Goal: Task Accomplishment & Management: Manage account settings

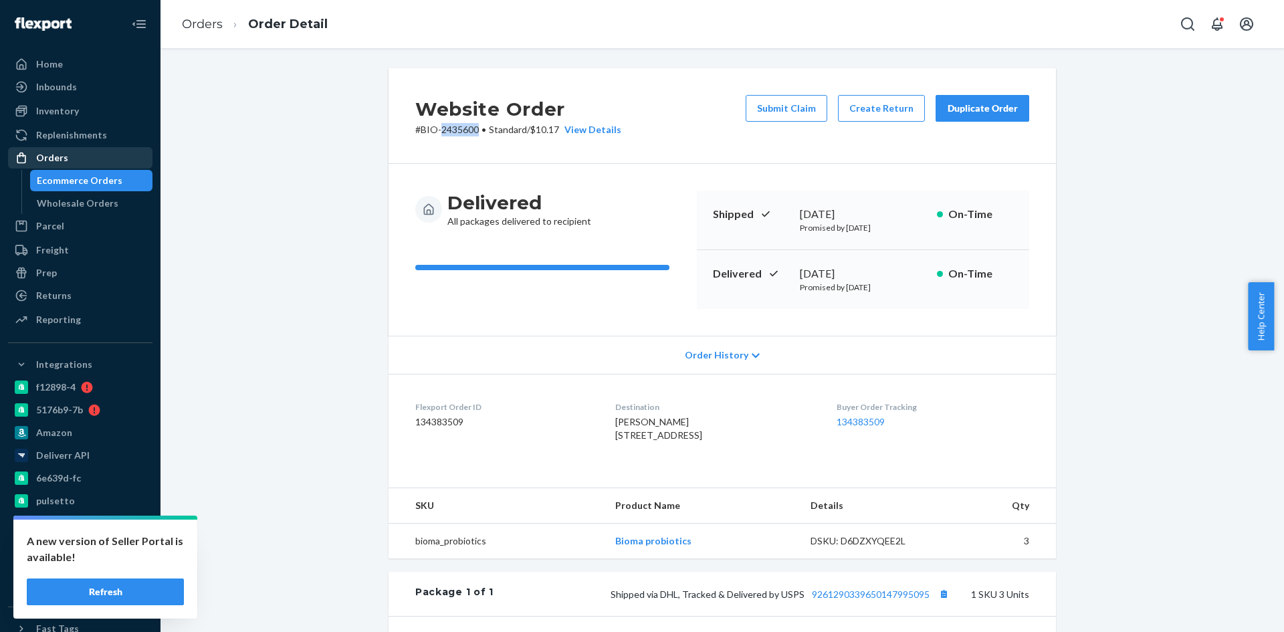
click at [71, 158] on div "Orders" at bounding box center [80, 157] width 142 height 19
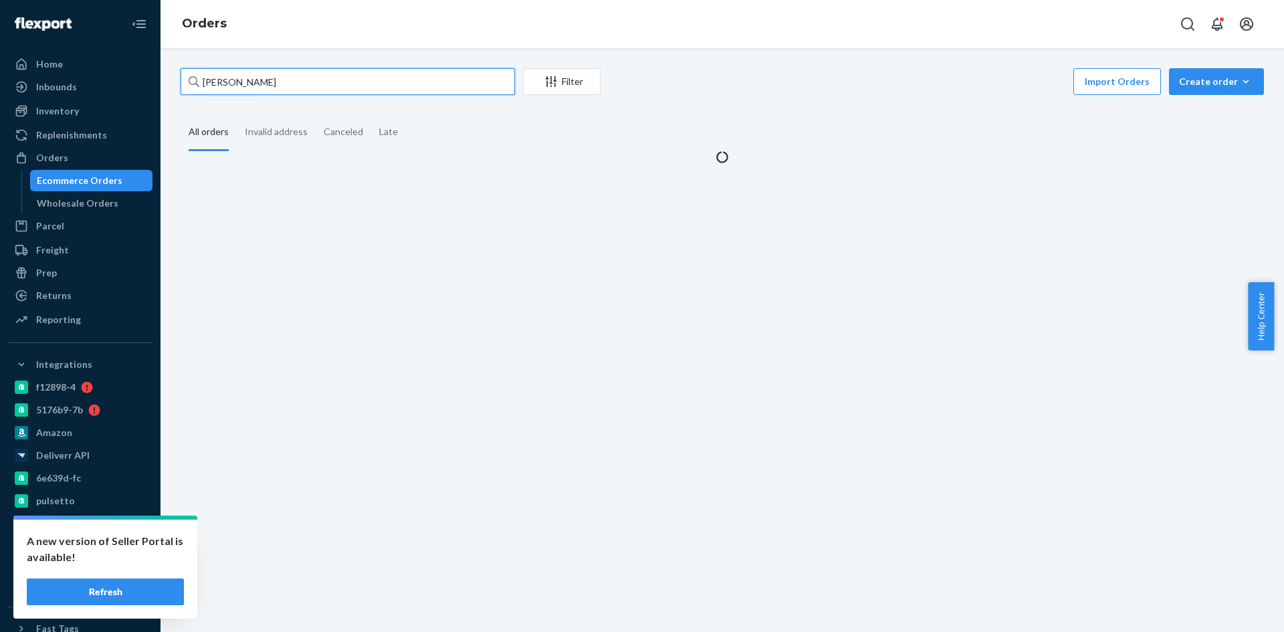
click at [291, 84] on input "Nicole Wright" at bounding box center [348, 81] width 334 height 27
paste input "Rustine Carney"
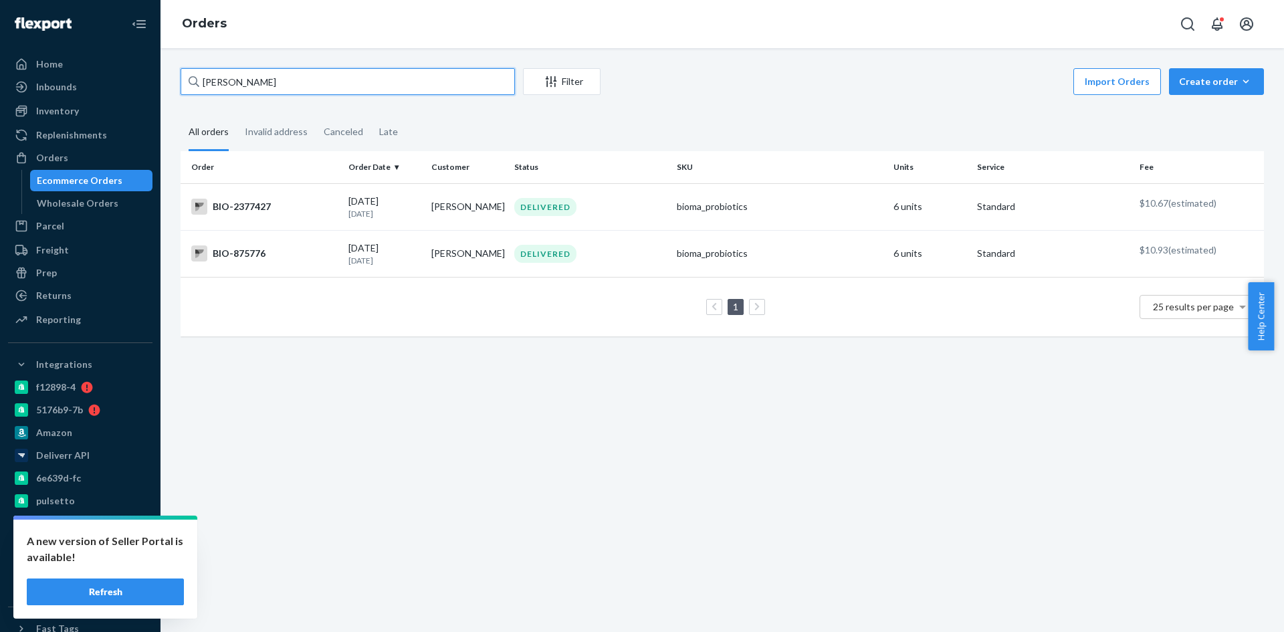
drag, startPoint x: 215, startPoint y: 77, endPoint x: 147, endPoint y: 79, distance: 68.3
click at [157, 78] on div "Home Inbounds Shipping Plans Problems Inventory Products Branded Packaging Repl…" at bounding box center [642, 316] width 1284 height 632
type input "Rustine Carney"
click at [235, 204] on div "BIO-2377427" at bounding box center [264, 207] width 146 height 16
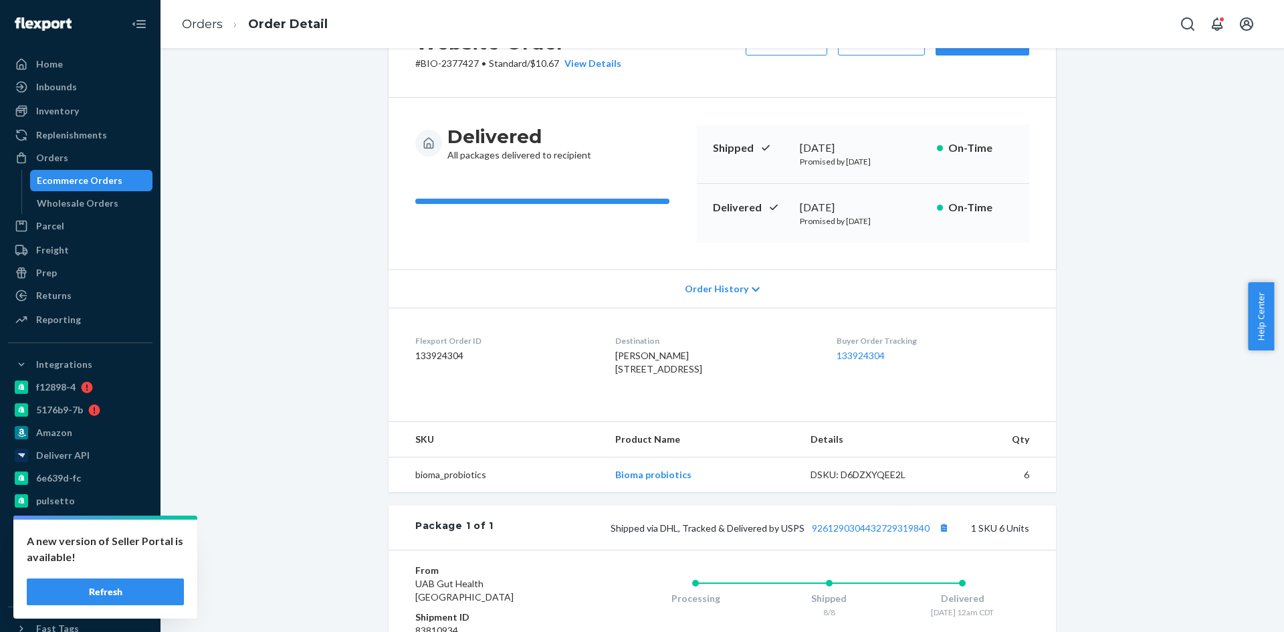
scroll to position [282, 0]
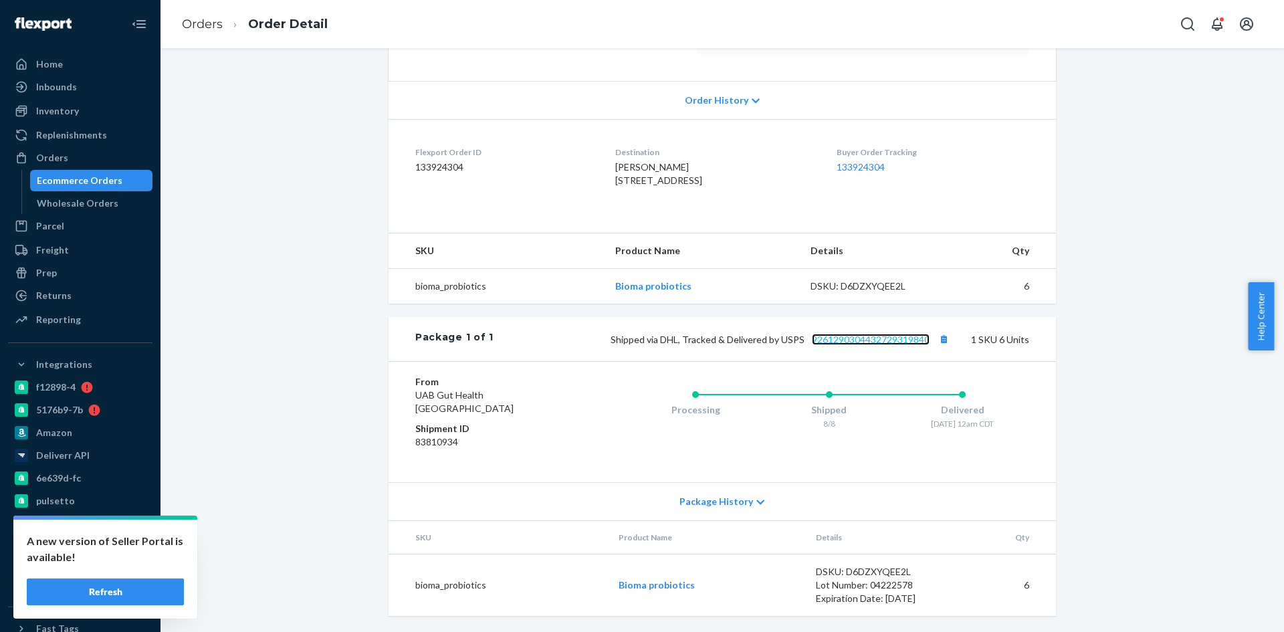
click at [885, 338] on link "9261290304432729319840" at bounding box center [871, 339] width 118 height 11
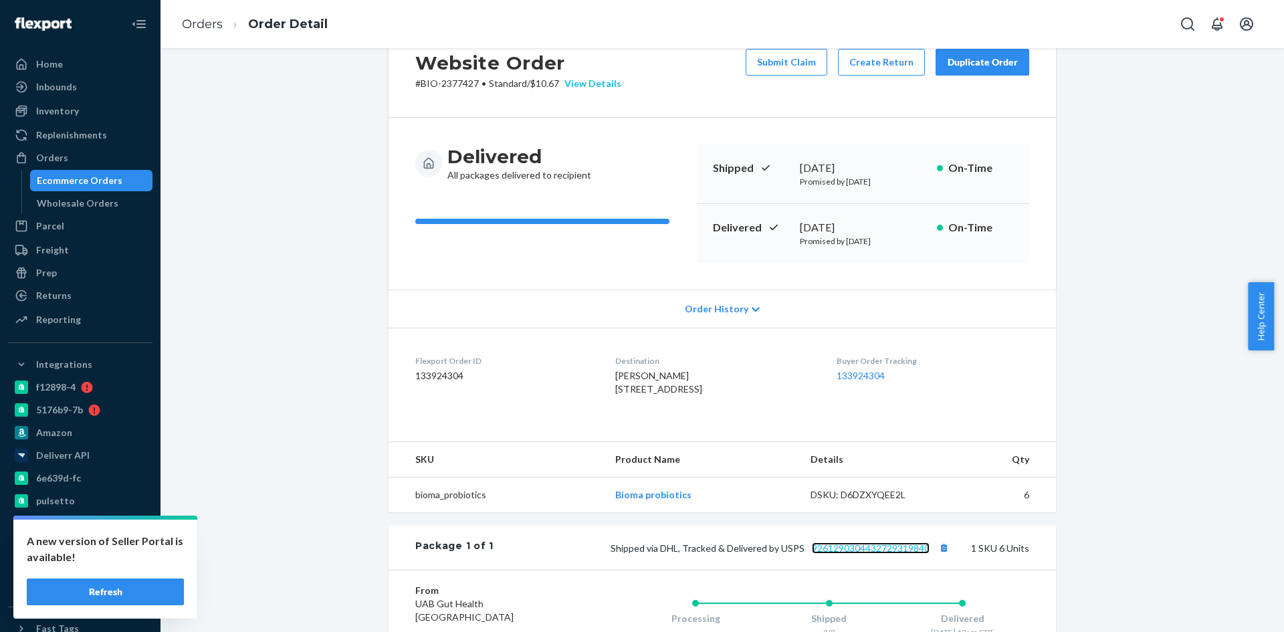
scroll to position [201, 0]
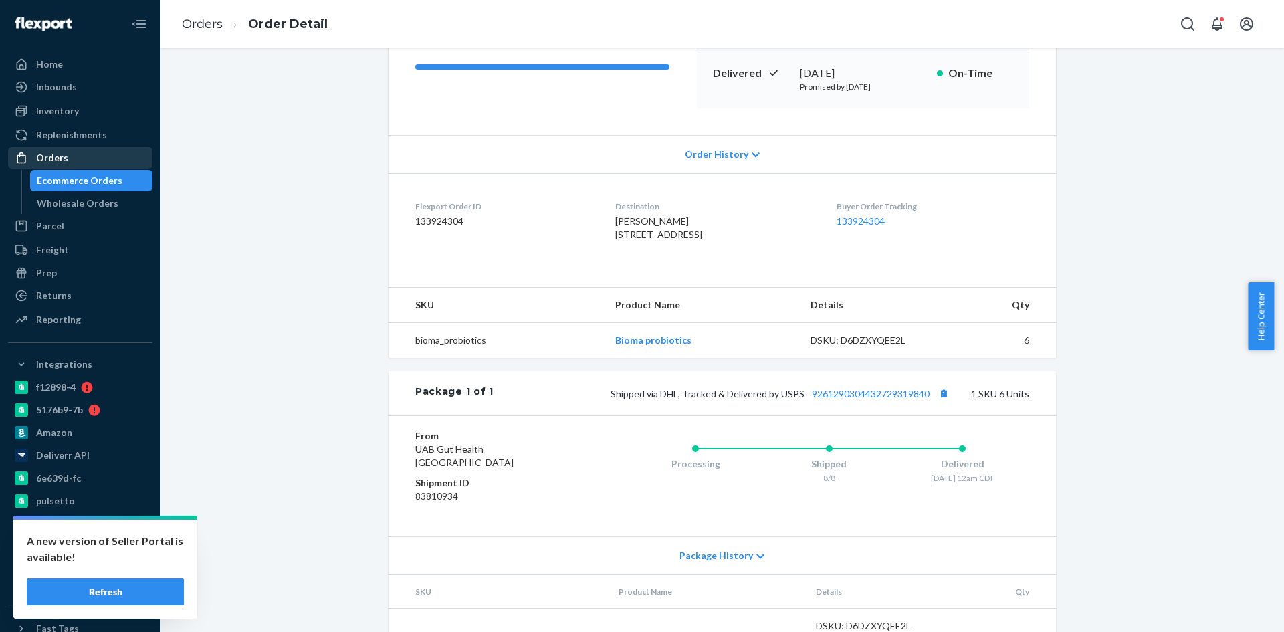
click at [99, 154] on div "Orders" at bounding box center [80, 157] width 142 height 19
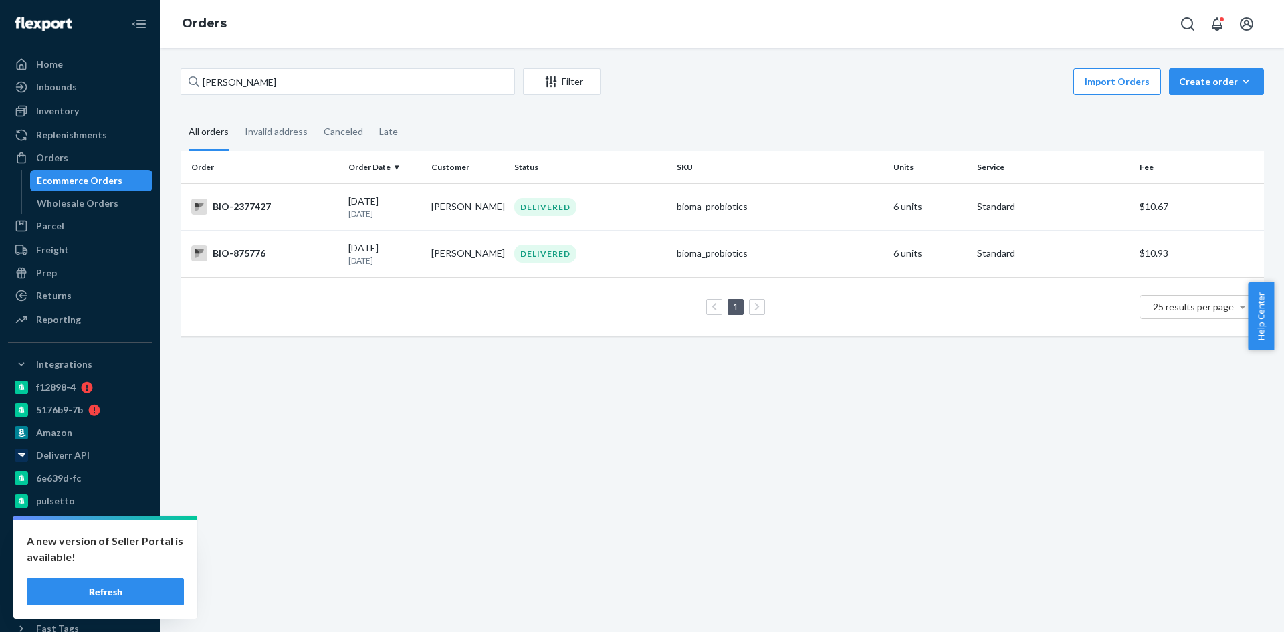
click at [643, 455] on div "Rustine Carney Filter Import Orders Create order Ecommerce order Removal order …" at bounding box center [723, 340] width 1124 height 584
click at [342, 76] on input "Rustine Carney" at bounding box center [348, 81] width 334 height 27
paste input "Tami Young"
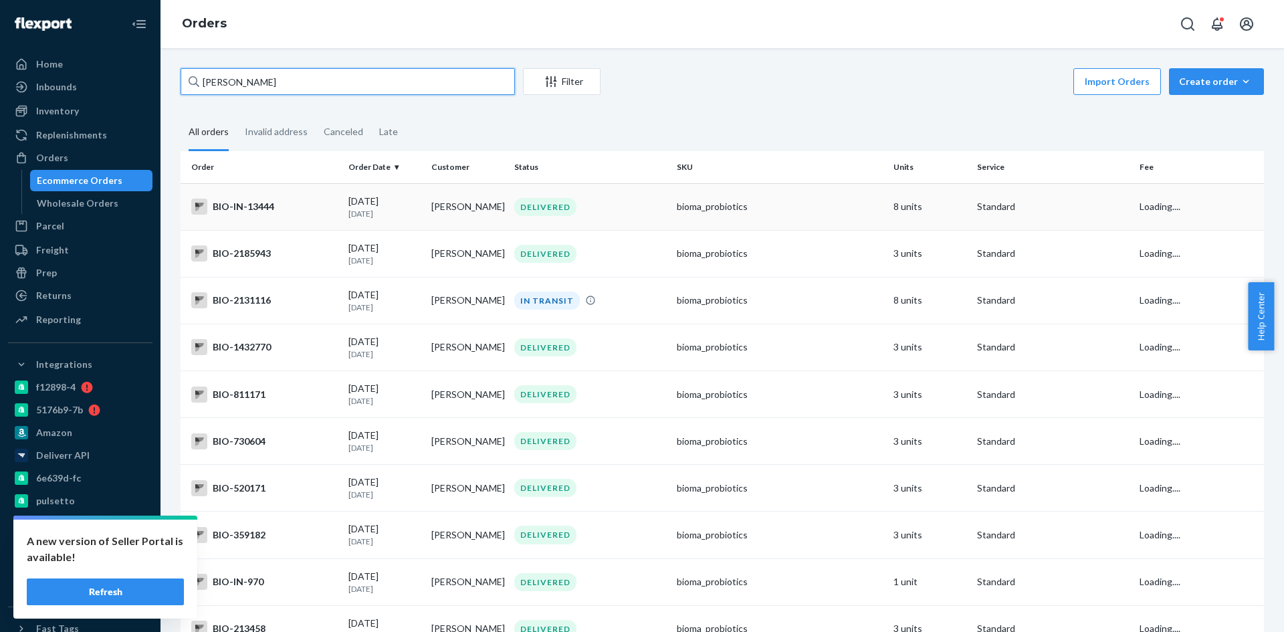
type input "Tami Young"
click at [237, 201] on div "BIO-IN-13444" at bounding box center [264, 207] width 146 height 16
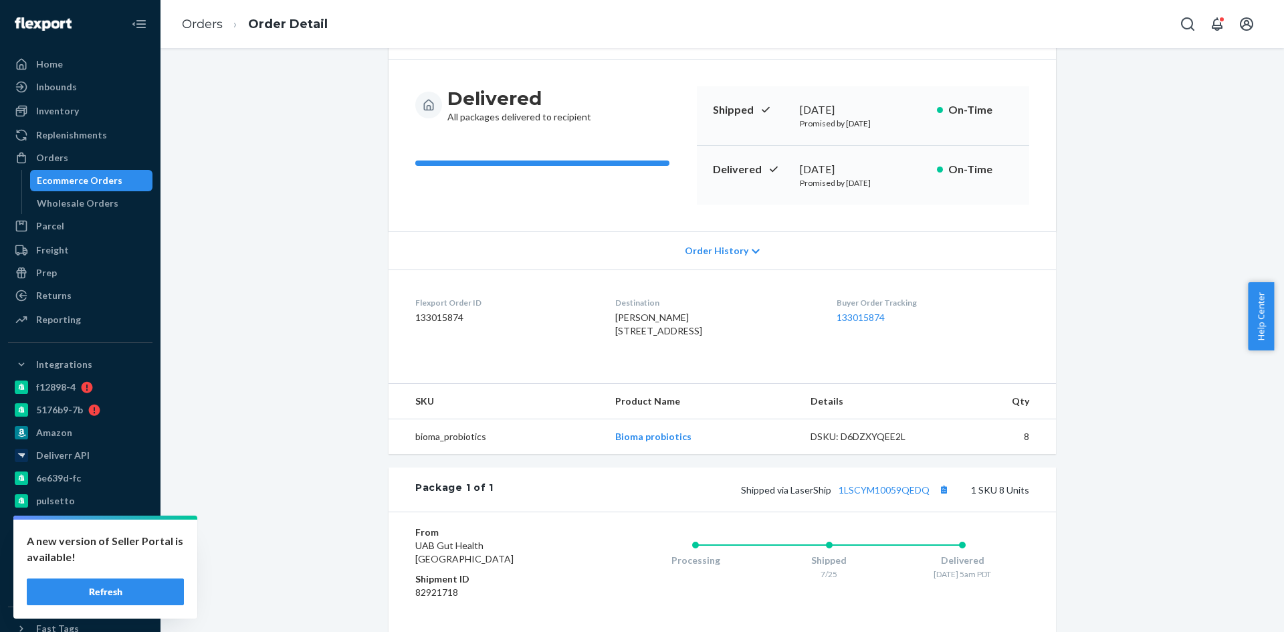
scroll to position [268, 0]
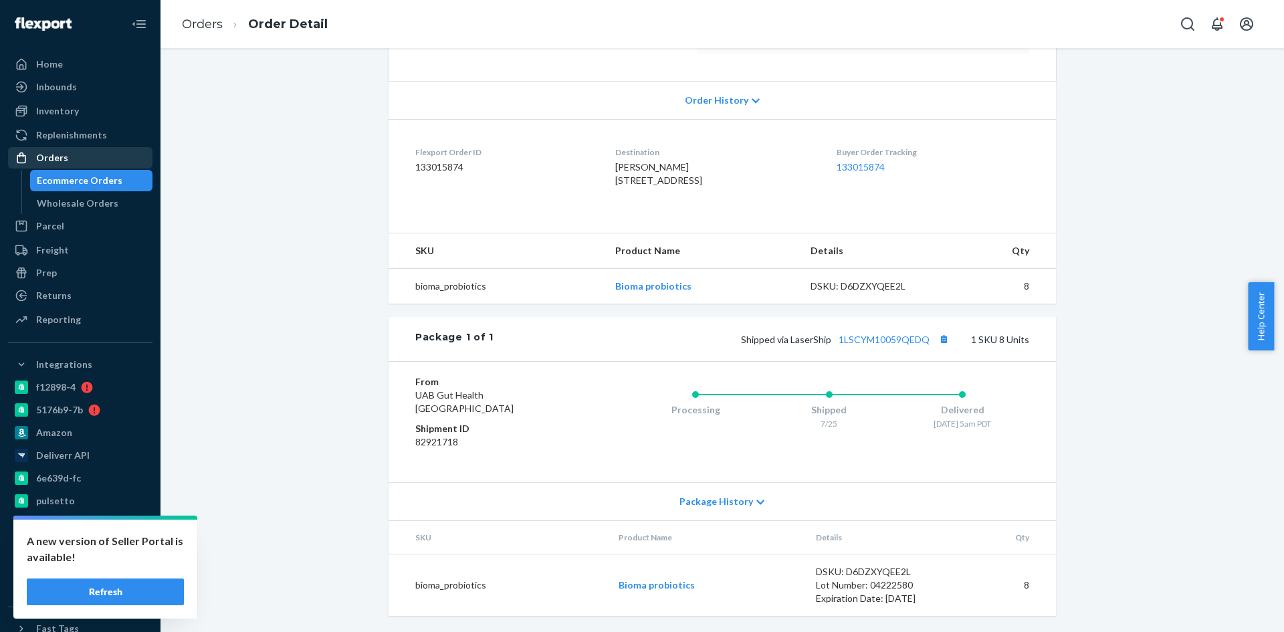
click at [70, 152] on div "Orders" at bounding box center [80, 157] width 142 height 19
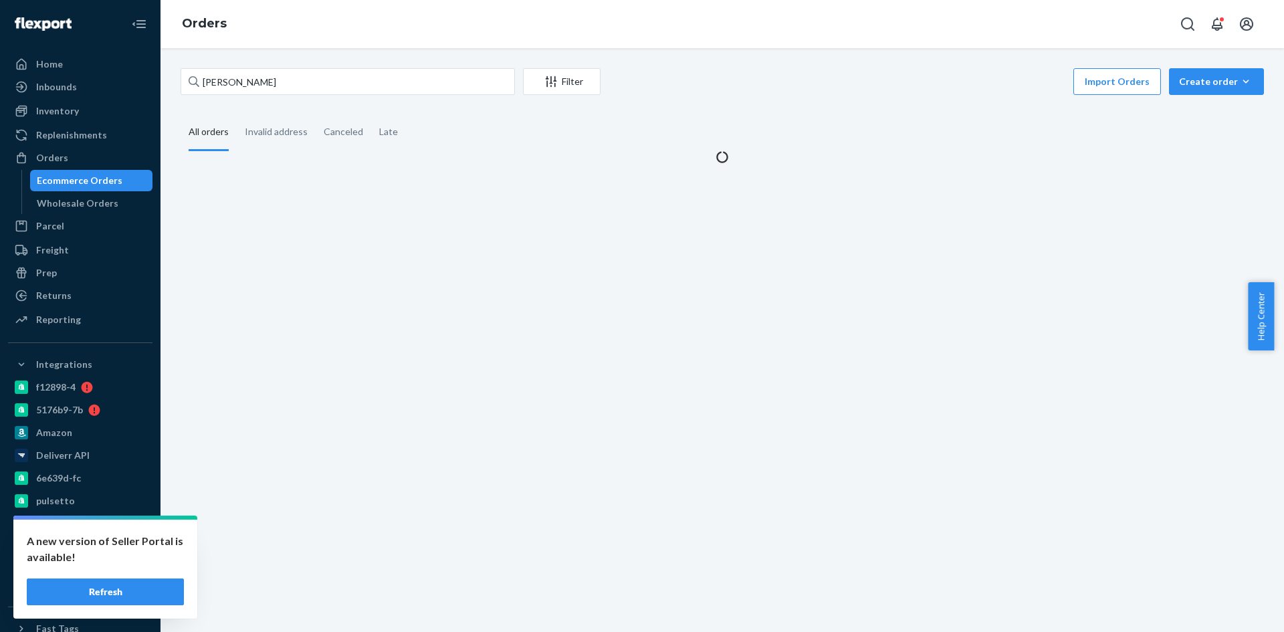
drag, startPoint x: 277, startPoint y: 102, endPoint x: 329, endPoint y: 65, distance: 63.8
click at [279, 101] on div "Tami Young Filter Import Orders Create order Ecommerce order Removal order All …" at bounding box center [723, 116] width 1104 height 96
click at [329, 65] on div "Tami Young Filter Import Orders Create order Ecommerce order Removal order All …" at bounding box center [723, 340] width 1124 height 584
click at [299, 76] on input "Tami Young" at bounding box center [348, 81] width 334 height 27
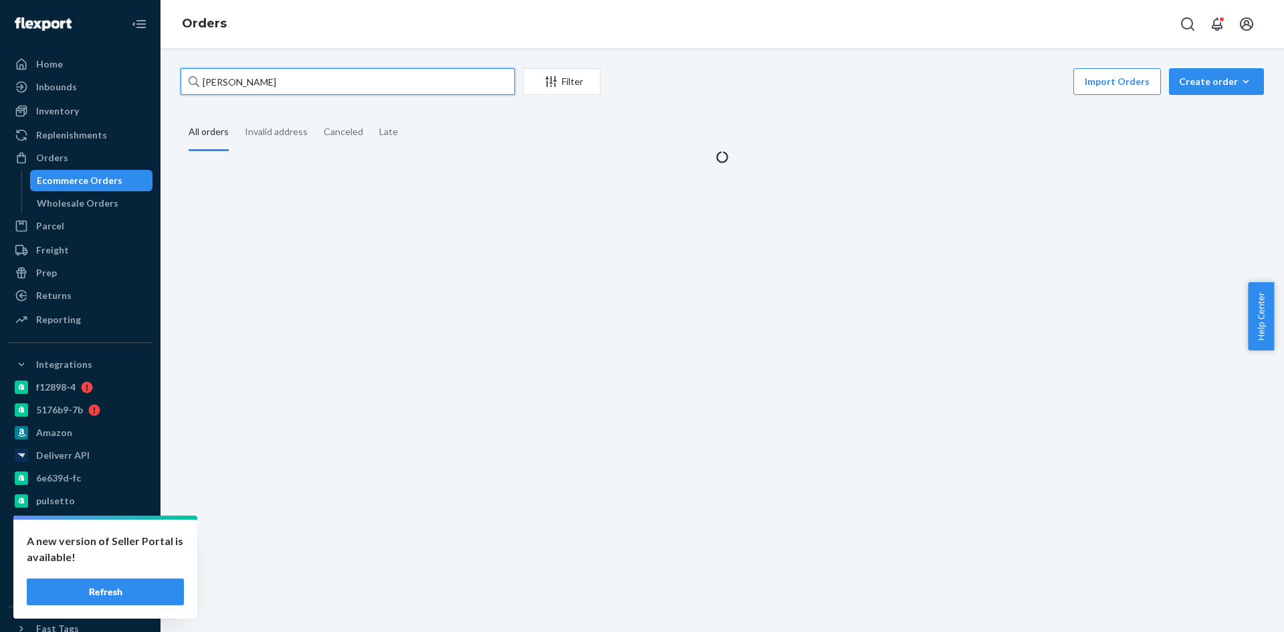
click at [299, 76] on input "Tami Young" at bounding box center [348, 81] width 334 height 27
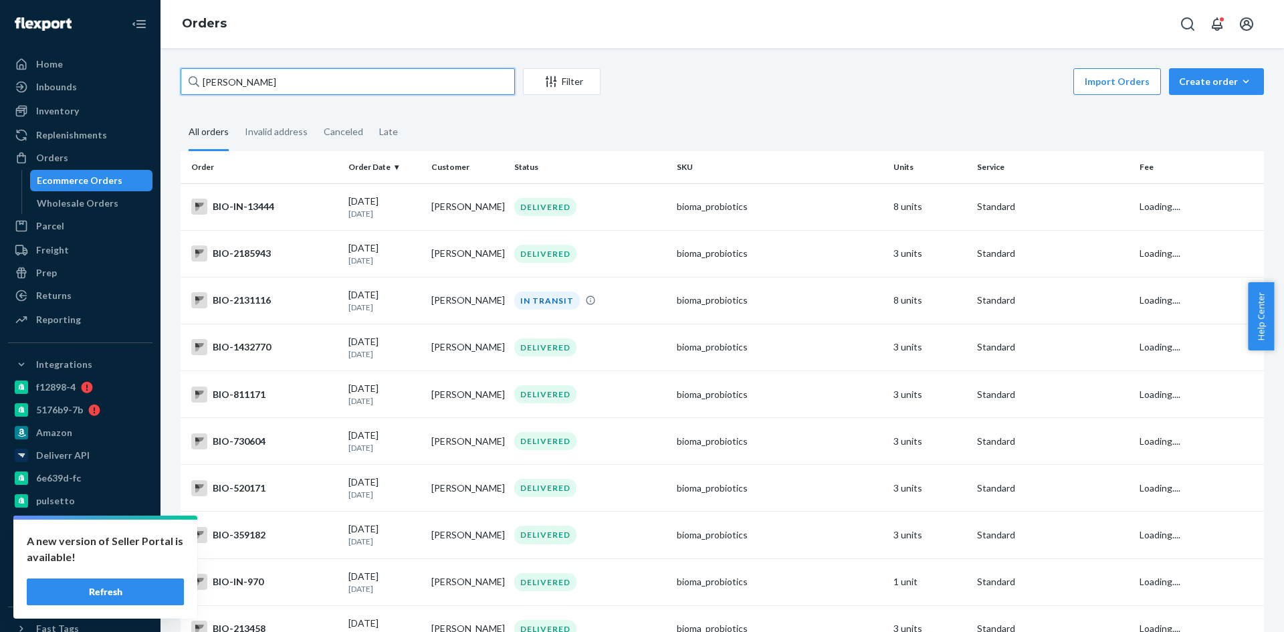
paste input "Lisa White"
drag, startPoint x: 219, startPoint y: 81, endPoint x: 144, endPoint y: 74, distance: 75.2
click at [161, 77] on div "Lisa White Filter Import Orders Create order Ecommerce order Removal order All …" at bounding box center [723, 340] width 1124 height 584
type input "Lisa White"
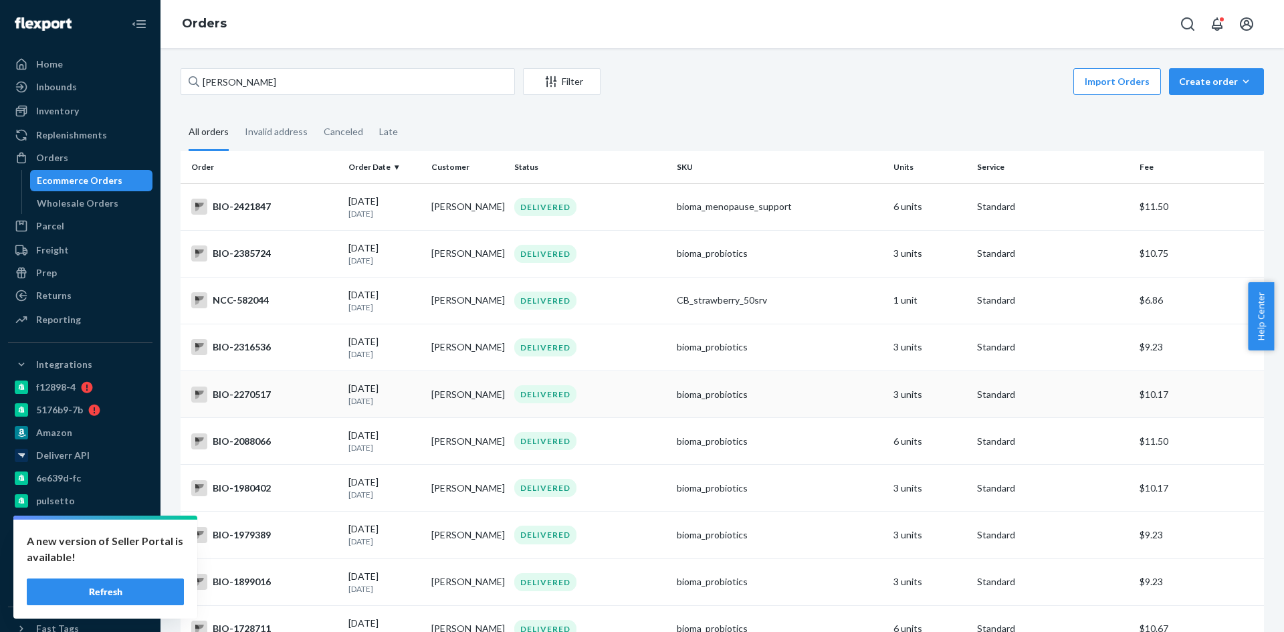
click at [253, 394] on div "BIO-2270517" at bounding box center [264, 395] width 146 height 16
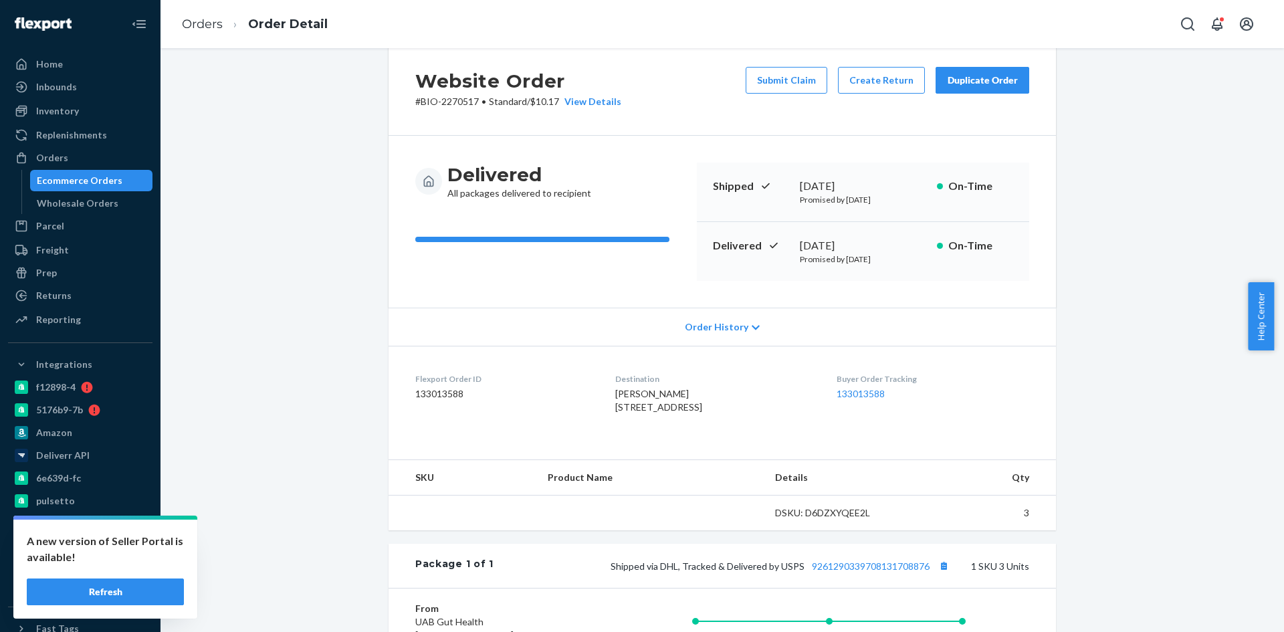
scroll to position [67, 0]
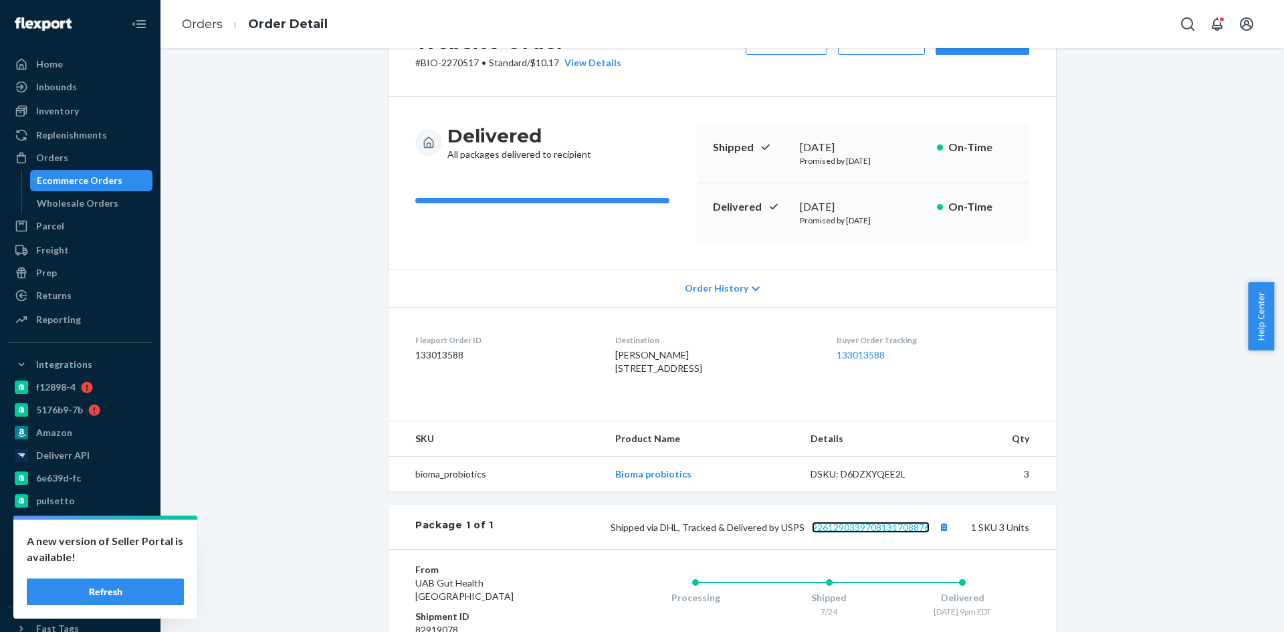
click at [884, 533] on link "9261290339708131708876" at bounding box center [871, 527] width 118 height 11
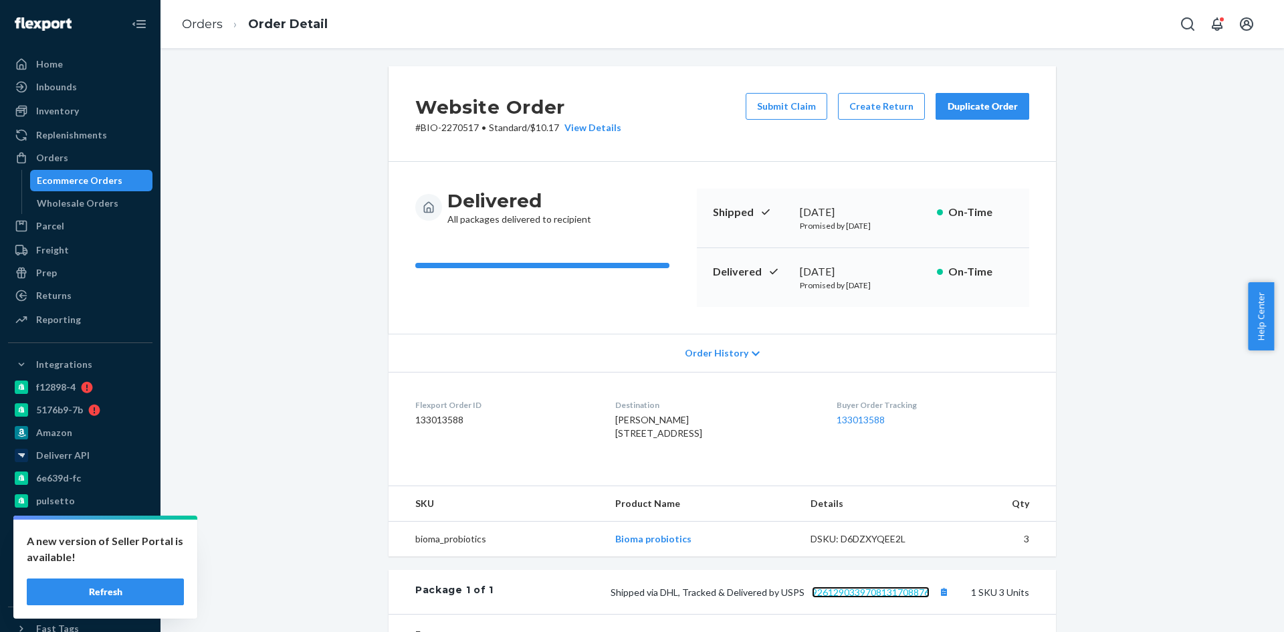
scroll to position [0, 0]
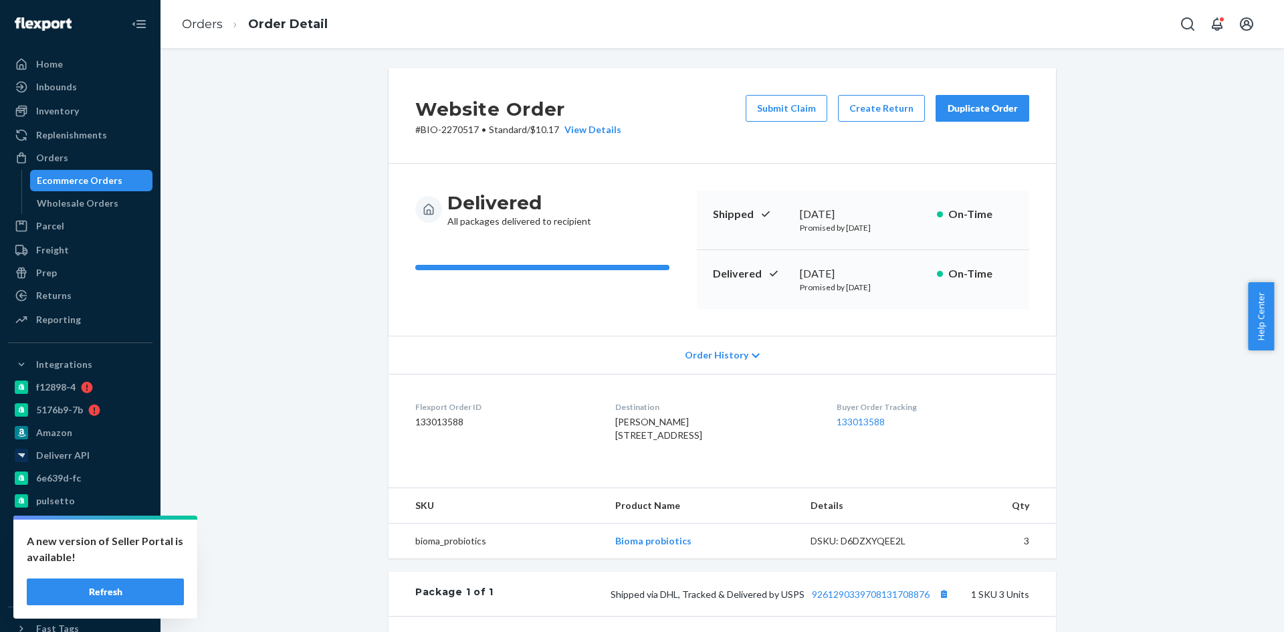
click at [295, 318] on div "Website Order # BIO-2270517 • Standard / $10.17 View Details Submit Claim Creat…" at bounding box center [723, 477] width 1104 height 819
click at [315, 187] on div "Website Order # BIO-2270517 • Standard / $10.17 View Details Submit Claim Creat…" at bounding box center [723, 477] width 1104 height 819
click at [1217, 456] on div "Website Order # BIO-2270517 • Standard / $10.17 View Details Submit Claim Creat…" at bounding box center [723, 477] width 1104 height 819
click at [615, 416] on span "Lisa White 18 Walnut St Apt 21 Skowhegan, ME 04976-1500 US" at bounding box center [658, 428] width 87 height 25
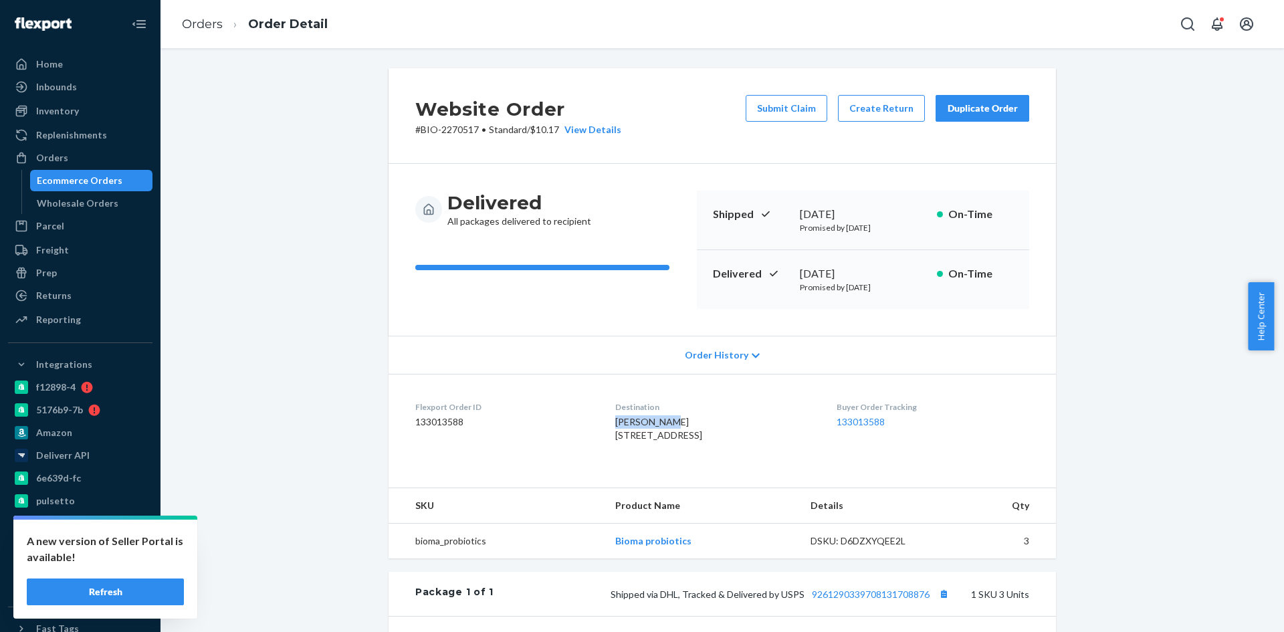
click at [615, 416] on span "Lisa White 18 Walnut St Apt 21 Skowhegan, ME 04976-1500 US" at bounding box center [658, 428] width 87 height 25
copy span "Lisa White"
click at [884, 114] on button "Create Return" at bounding box center [881, 108] width 87 height 27
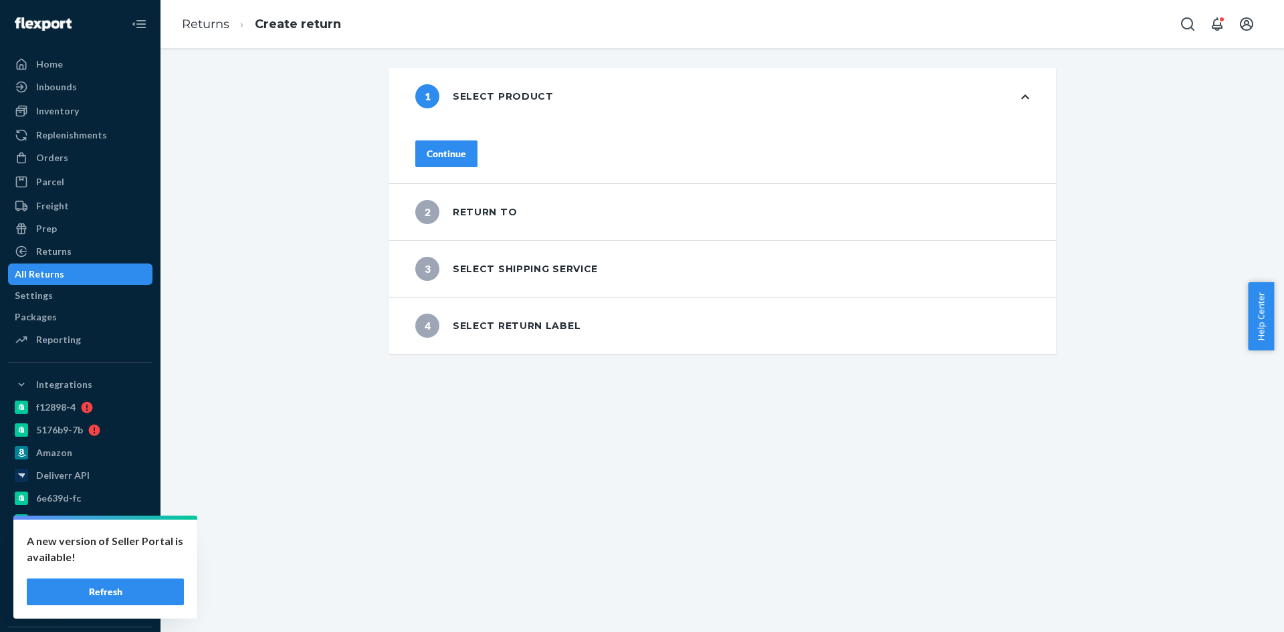
click at [278, 199] on div "1 Select product Continue 2 Return to 3 Select shipping service 4 Select return…" at bounding box center [723, 211] width 1104 height 286
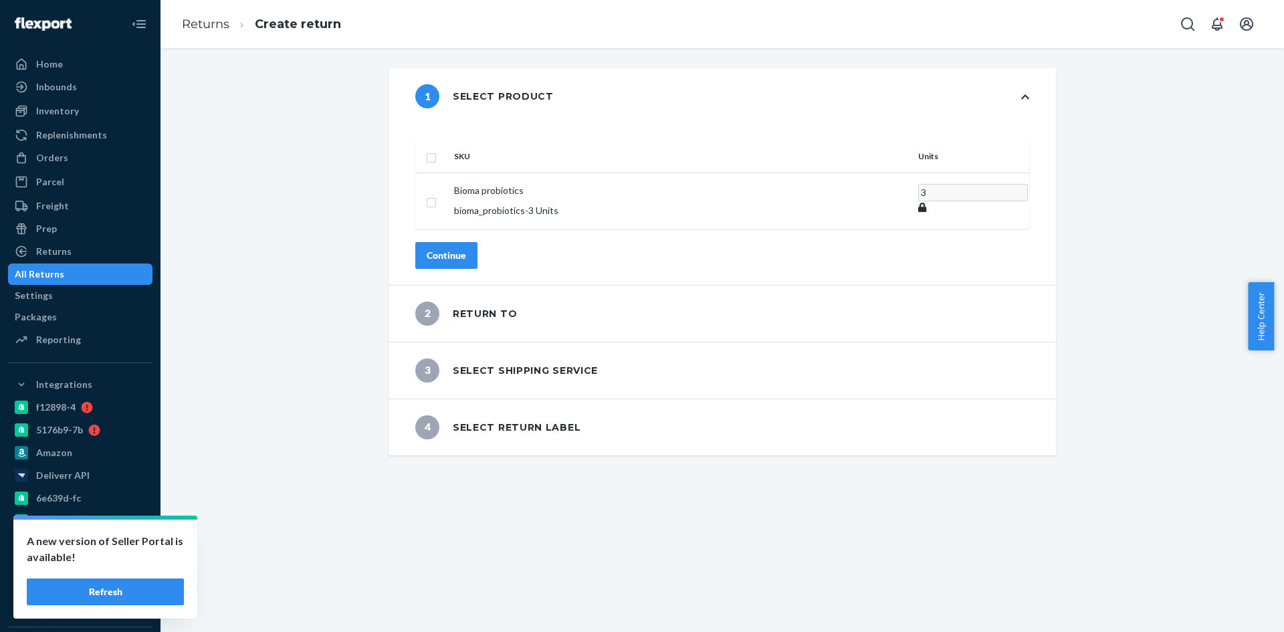
click at [437, 149] on input "checkbox" at bounding box center [431, 156] width 11 height 14
checkbox input "true"
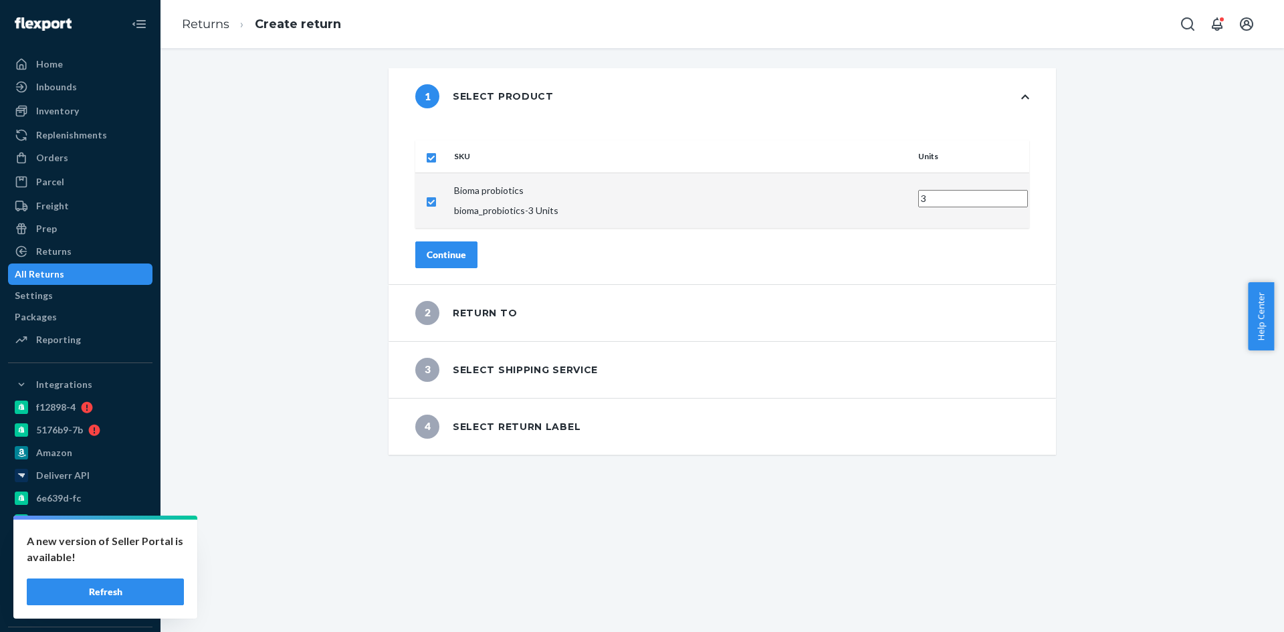
click at [466, 248] on div "Continue" at bounding box center [446, 254] width 39 height 13
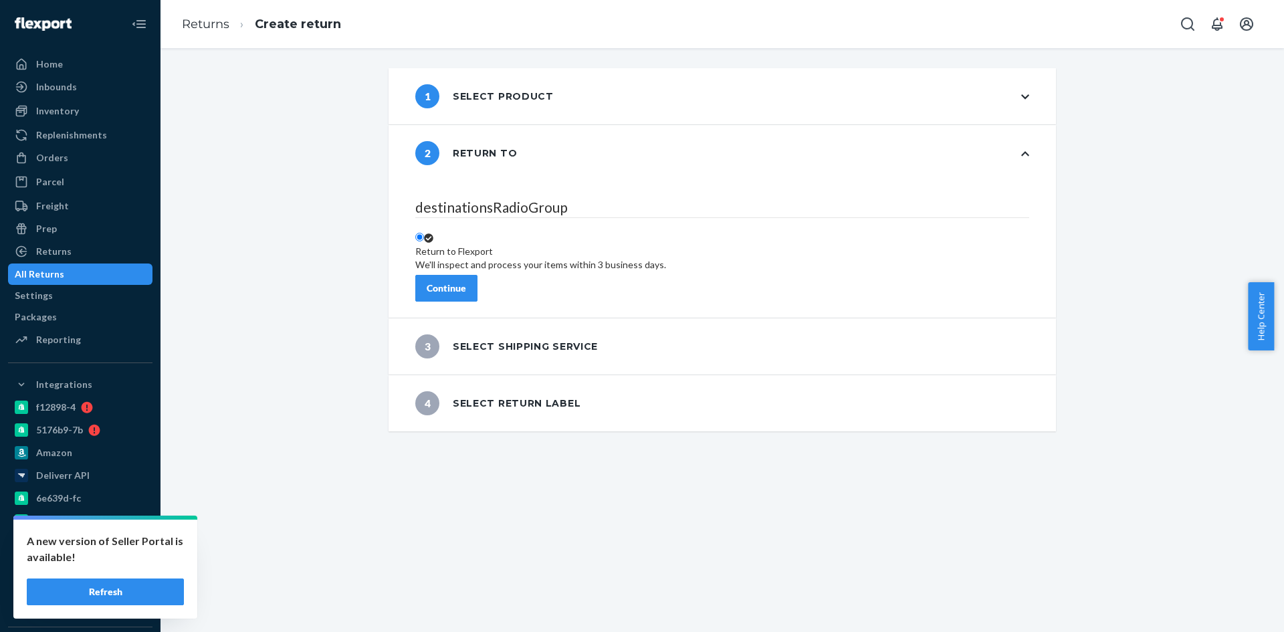
drag, startPoint x: 511, startPoint y: 292, endPoint x: 506, endPoint y: 285, distance: 9.1
click at [510, 292] on div "Continue" at bounding box center [722, 288] width 614 height 27
click at [478, 284] on button "Continue" at bounding box center [446, 288] width 62 height 27
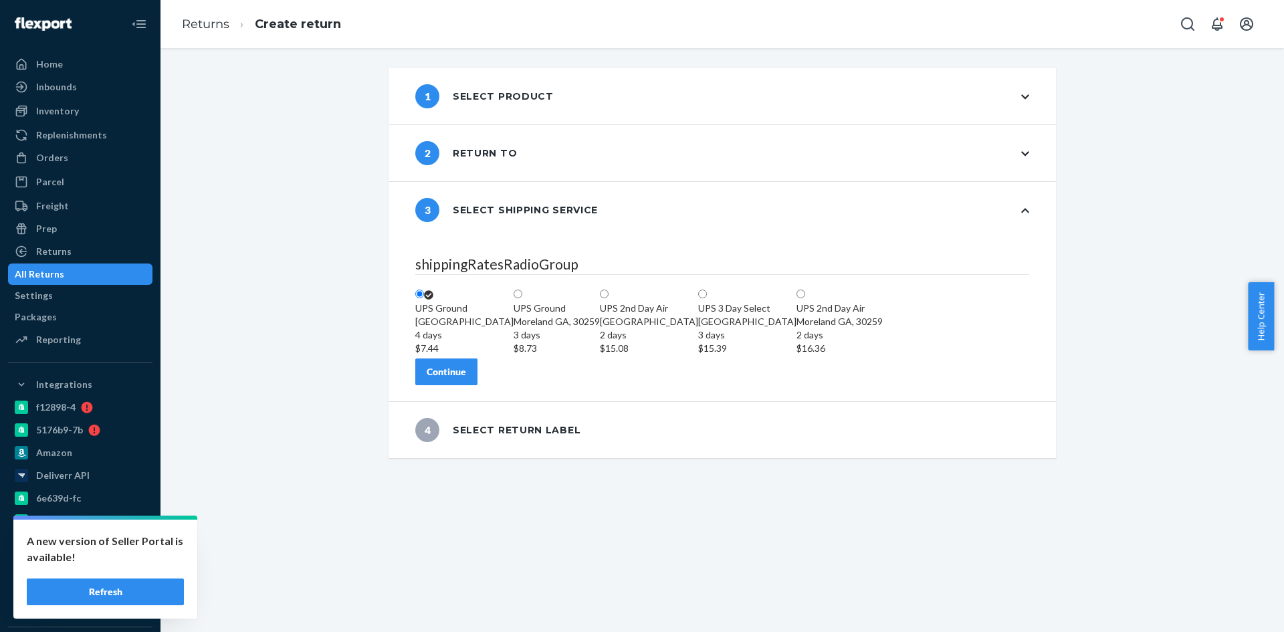
click at [466, 379] on div "Continue" at bounding box center [446, 371] width 39 height 13
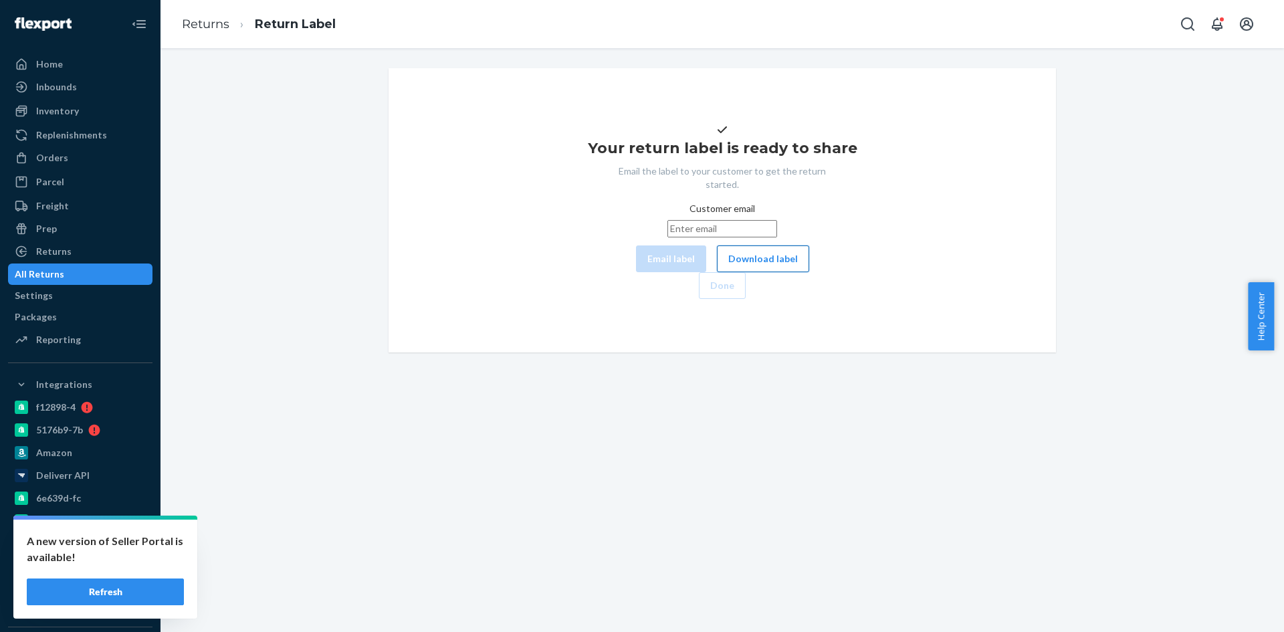
click at [717, 272] on button "Download label" at bounding box center [763, 258] width 92 height 27
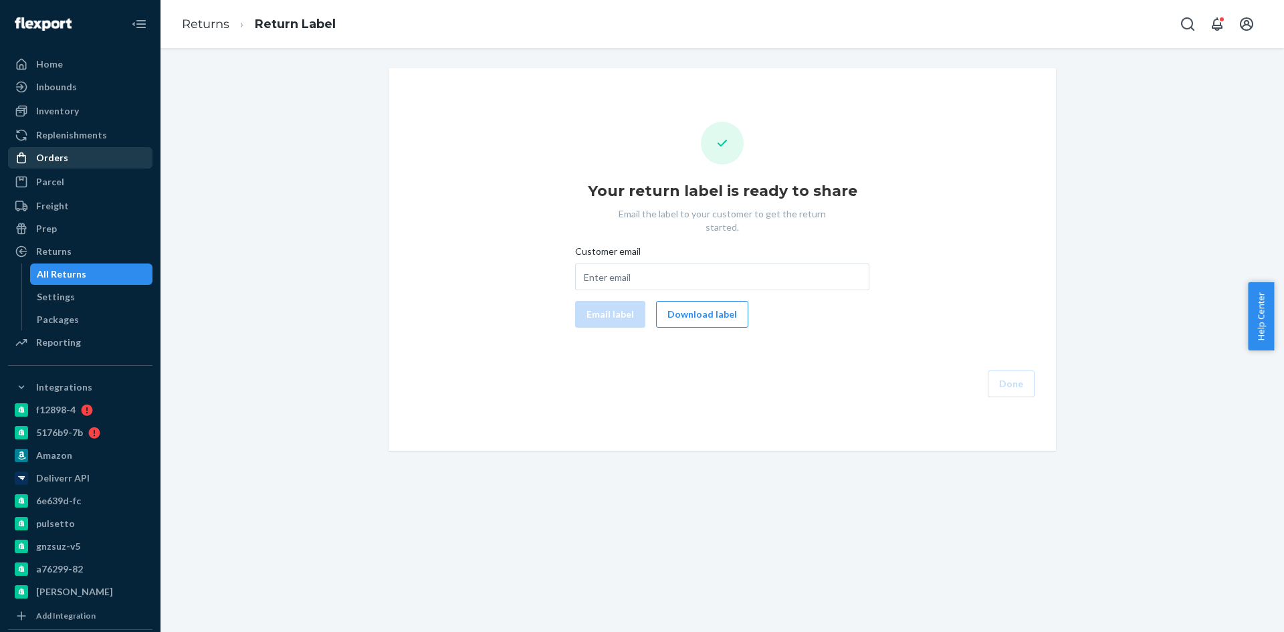
click at [72, 155] on div "Orders" at bounding box center [80, 157] width 142 height 19
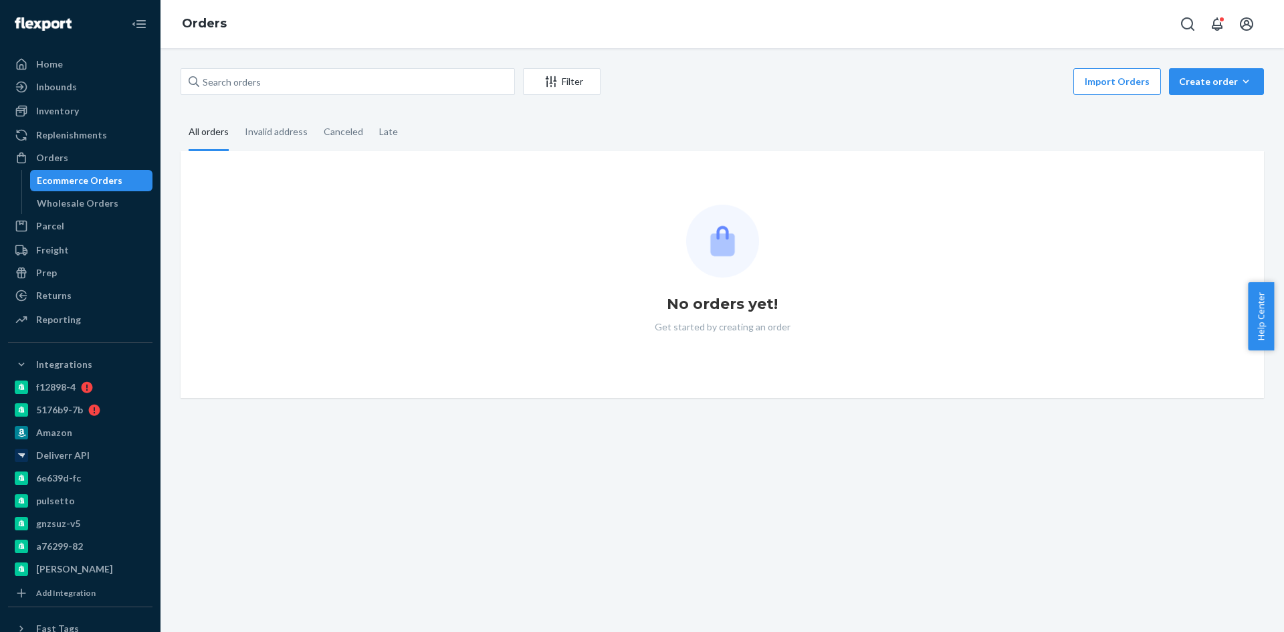
click at [245, 67] on div "Filter Import Orders Create order Ecommerce order Removal order All orders Inva…" at bounding box center [723, 340] width 1124 height 584
click at [245, 74] on input "text" at bounding box center [348, 81] width 334 height 27
paste input "Reanna Doherty"
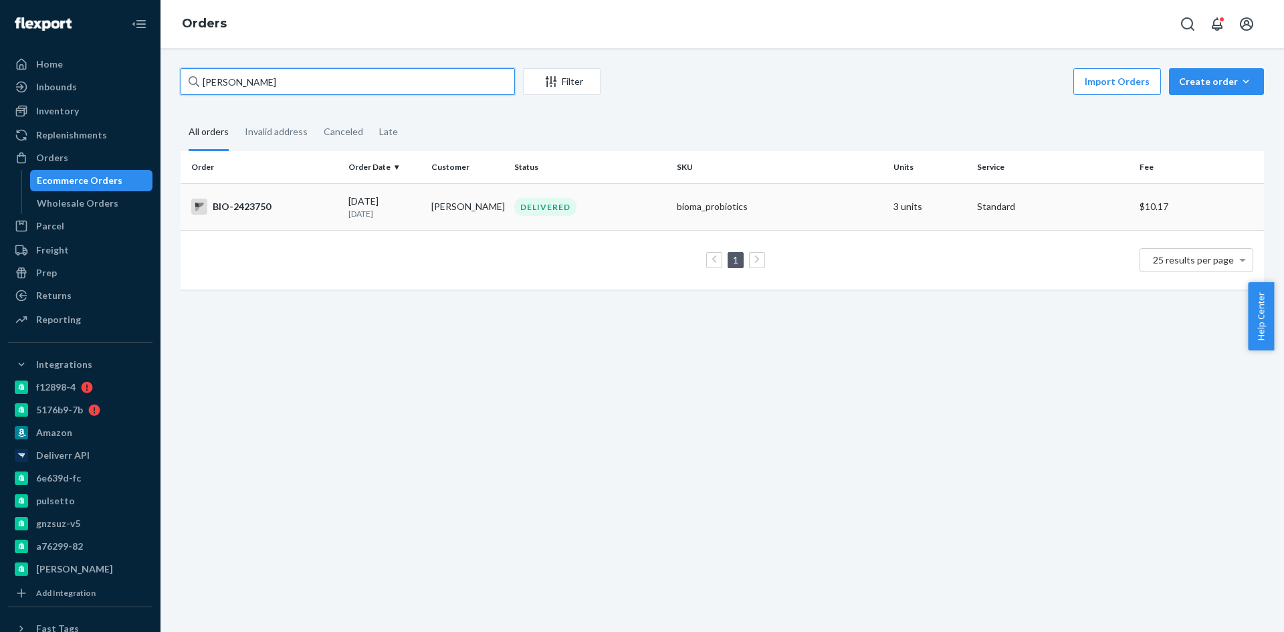
type input "Reanna Doherty"
click at [262, 211] on div "BIO-2423750" at bounding box center [264, 207] width 146 height 16
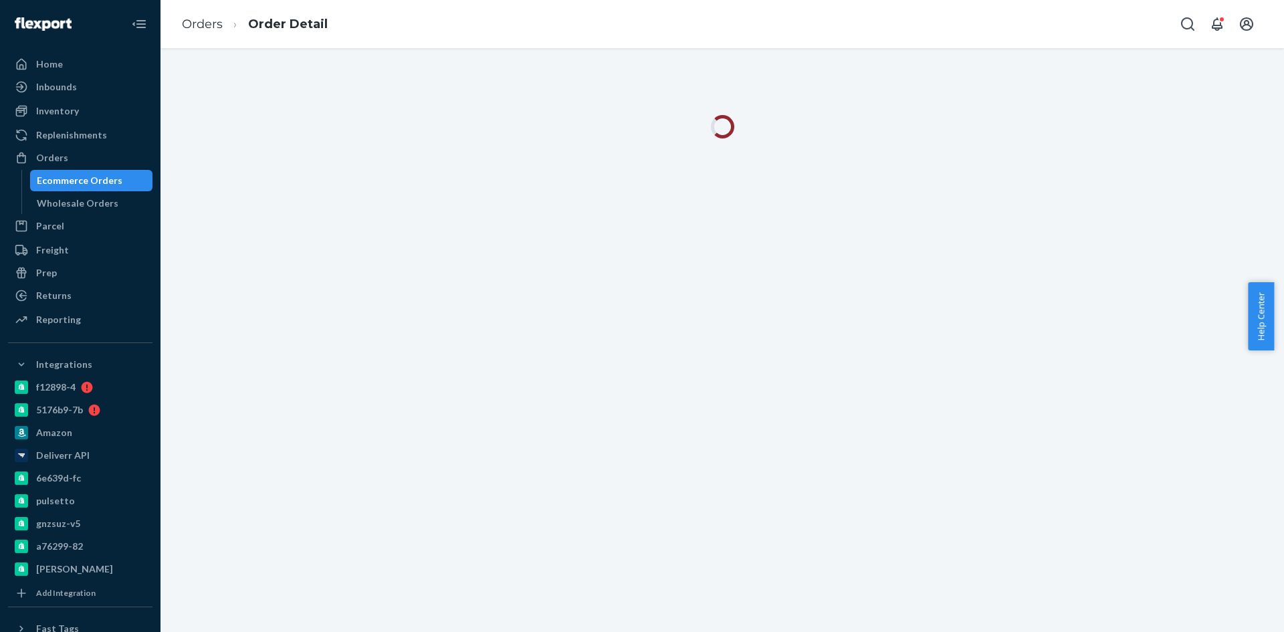
click at [595, 172] on div at bounding box center [723, 340] width 1124 height 584
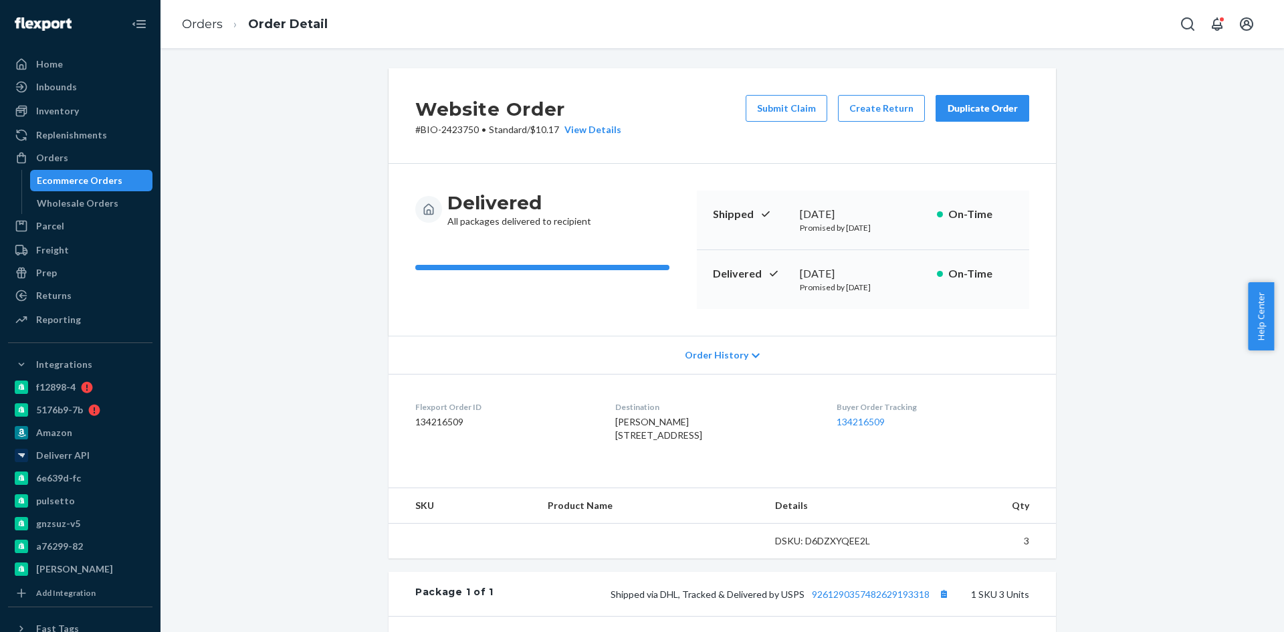
click at [633, 417] on span "Reanna Doherty 18432 265th St Glenwood, MN 56334-4020 US" at bounding box center [658, 428] width 87 height 25
copy span "Reanna Doherty"
click at [877, 102] on button "Create Return" at bounding box center [881, 108] width 87 height 27
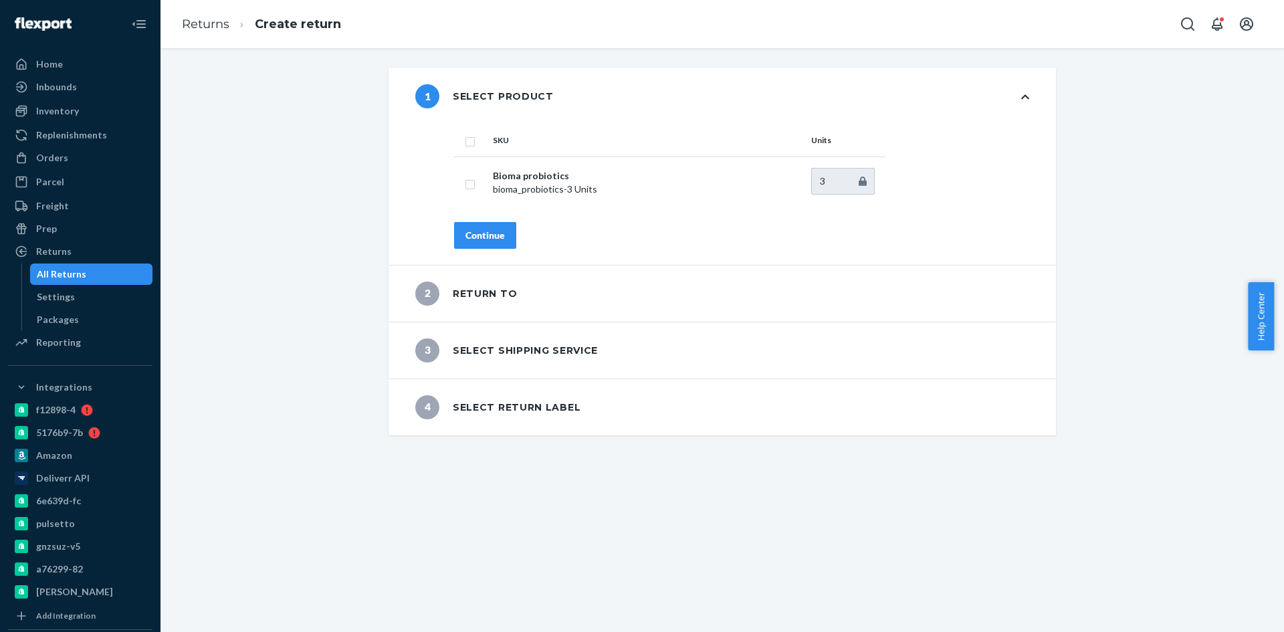
drag, startPoint x: 294, startPoint y: 201, endPoint x: 378, endPoint y: 164, distance: 91.6
click at [295, 201] on div "1 Select product SKU Units Bioma probiotics bioma_probiotics - 3 Units 3 Contin…" at bounding box center [723, 251] width 1104 height 367
click at [465, 146] on input "checkbox" at bounding box center [470, 140] width 11 height 14
checkbox input "true"
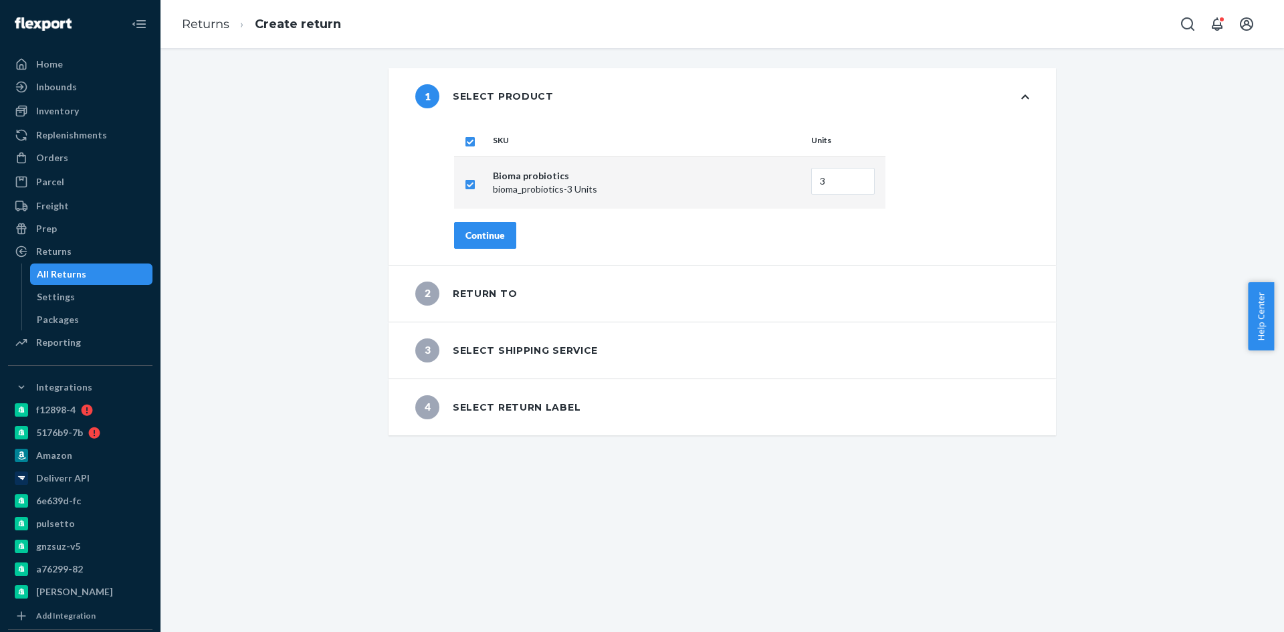
click at [472, 245] on button "Continue" at bounding box center [485, 235] width 62 height 27
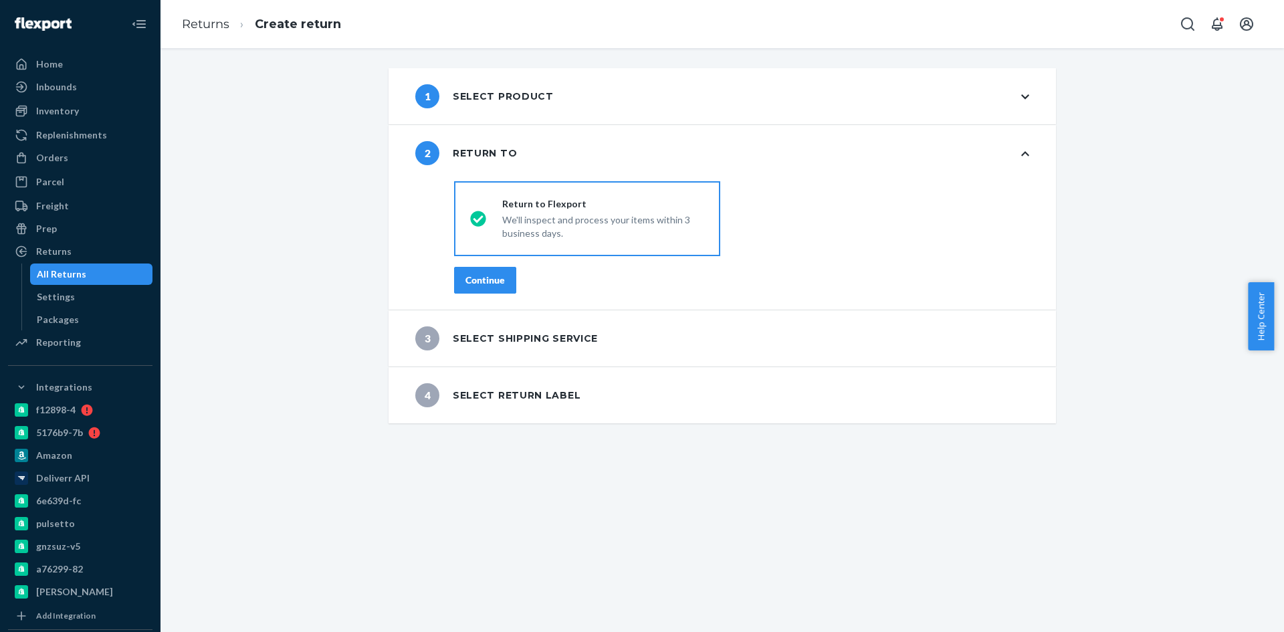
drag, startPoint x: 483, startPoint y: 295, endPoint x: 486, endPoint y: 278, distance: 17.1
click at [484, 296] on div "destinationsRadioGroup Return to Flexport We'll inspect and process your items …" at bounding box center [741, 243] width 629 height 134
click at [486, 278] on div "Continue" at bounding box center [485, 280] width 39 height 13
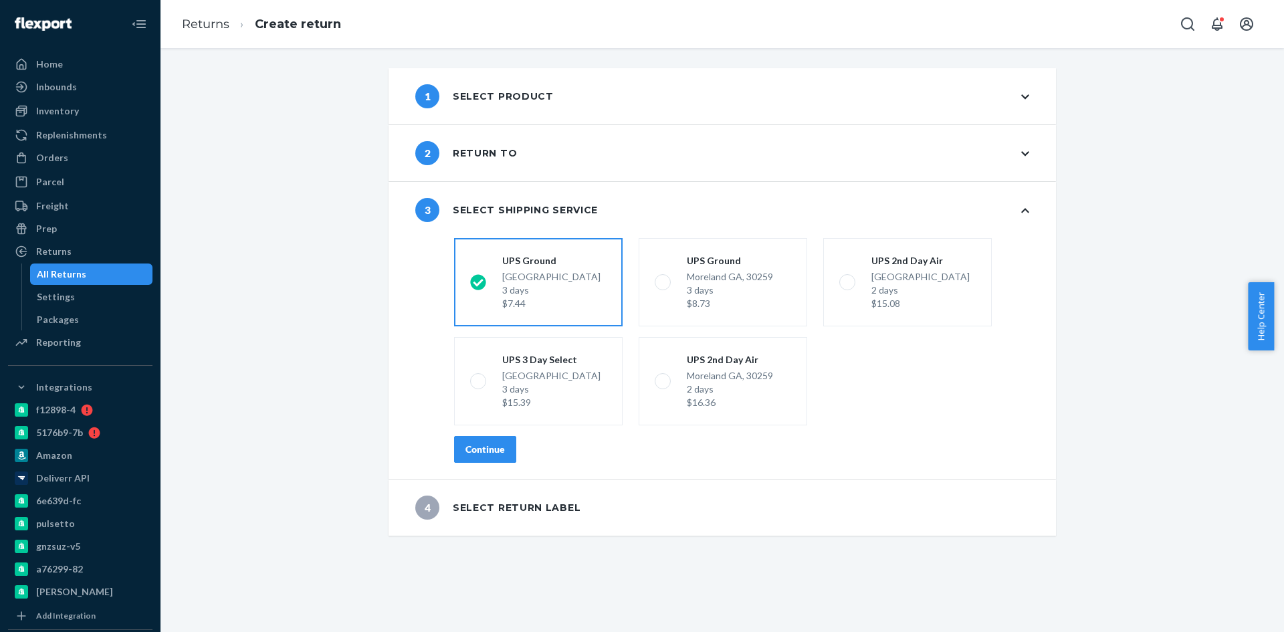
click at [495, 447] on div "Continue" at bounding box center [485, 449] width 39 height 13
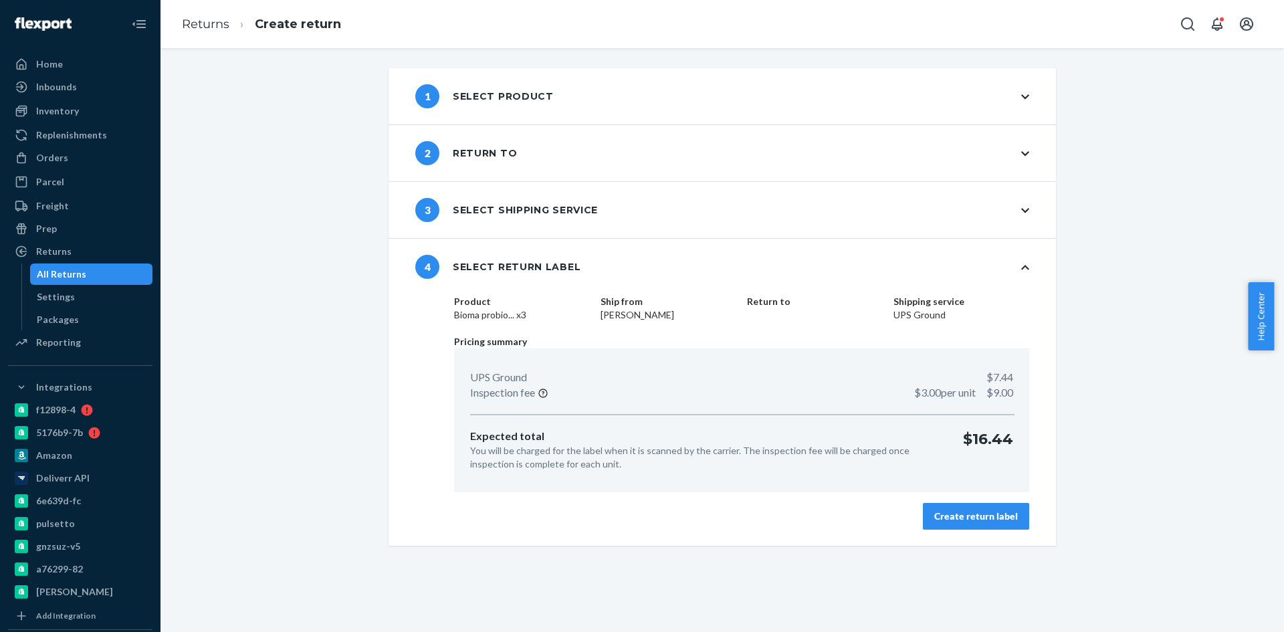
click at [960, 504] on button "Create return label" at bounding box center [976, 516] width 106 height 27
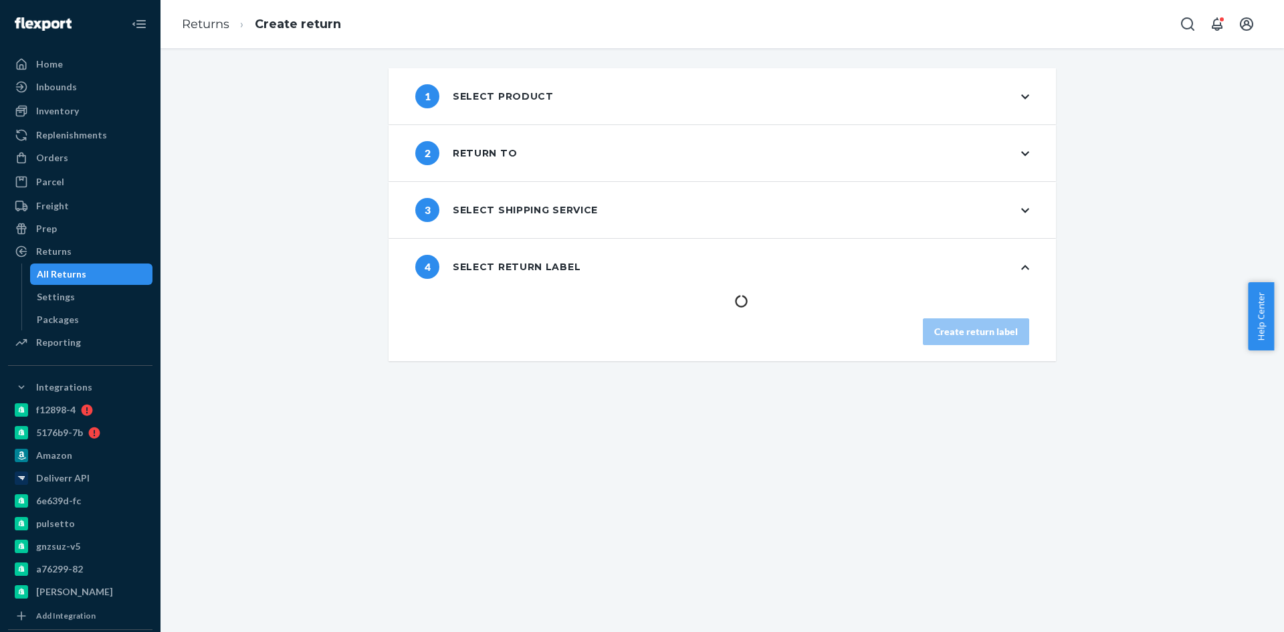
click at [820, 120] on div "1 Select product" at bounding box center [723, 96] width 668 height 56
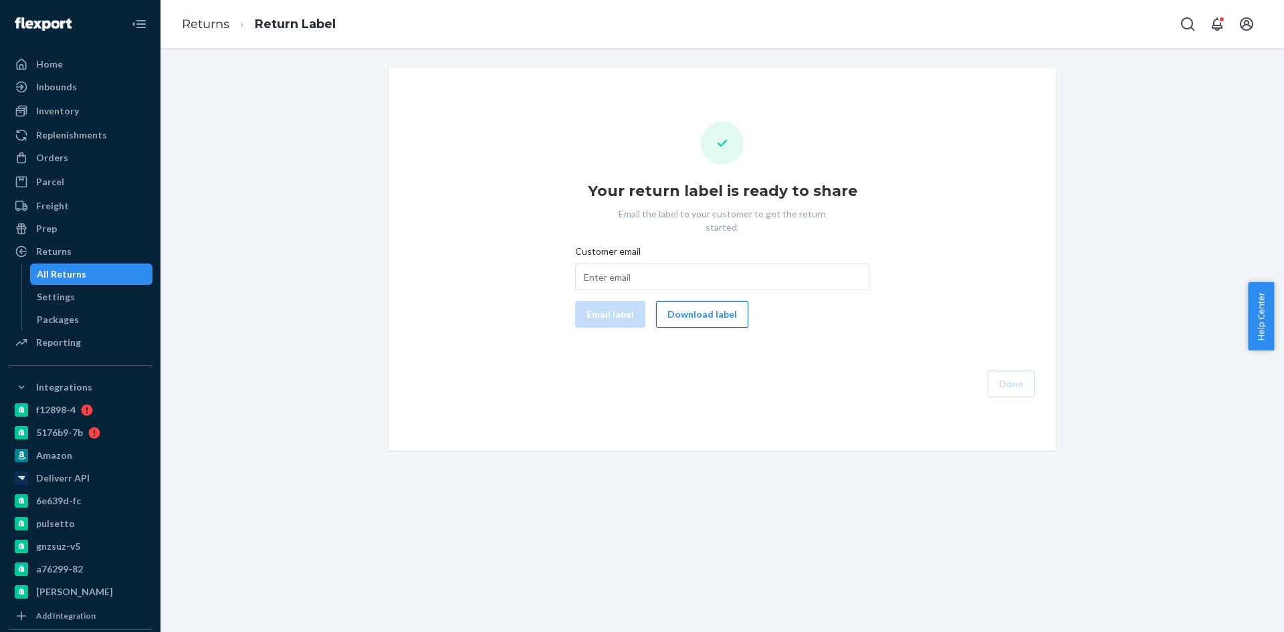
click at [694, 306] on button "Download label" at bounding box center [702, 314] width 92 height 27
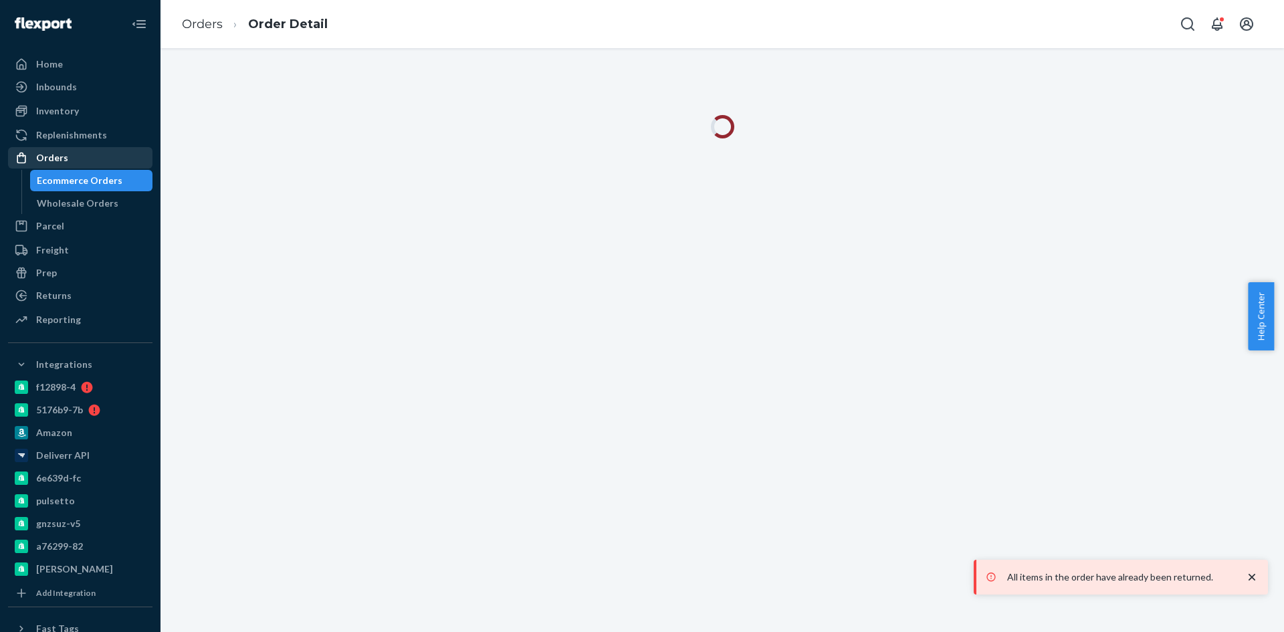
click at [61, 157] on div "Orders" at bounding box center [52, 157] width 32 height 13
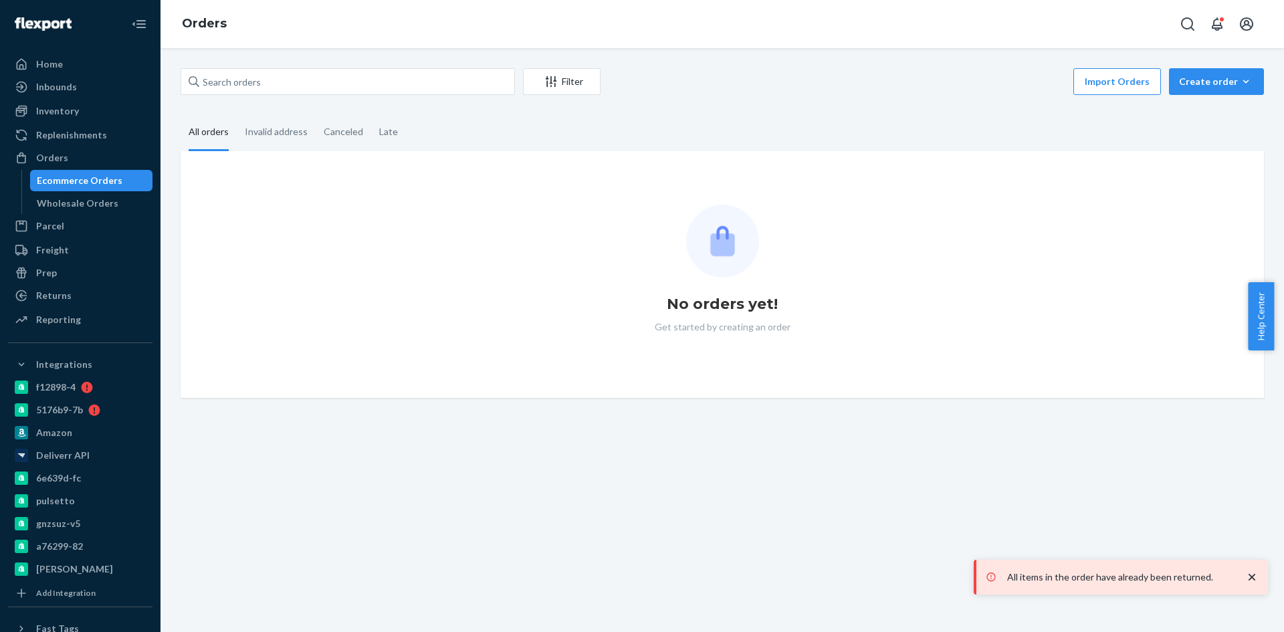
click at [215, 66] on div "Filter Import Orders Create order Ecommerce order Removal order All orders Inva…" at bounding box center [723, 340] width 1124 height 584
click at [215, 88] on input "text" at bounding box center [348, 81] width 334 height 27
paste input "[PERSON_NAME]"
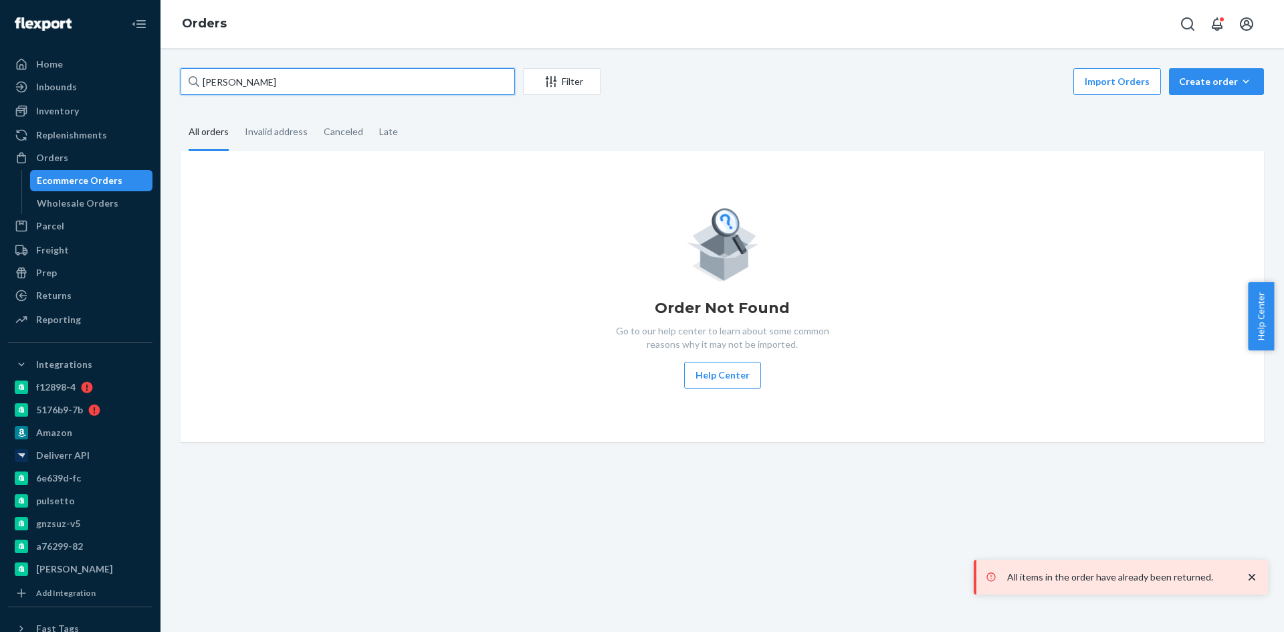
click at [215, 87] on input "[PERSON_NAME]" at bounding box center [348, 81] width 334 height 27
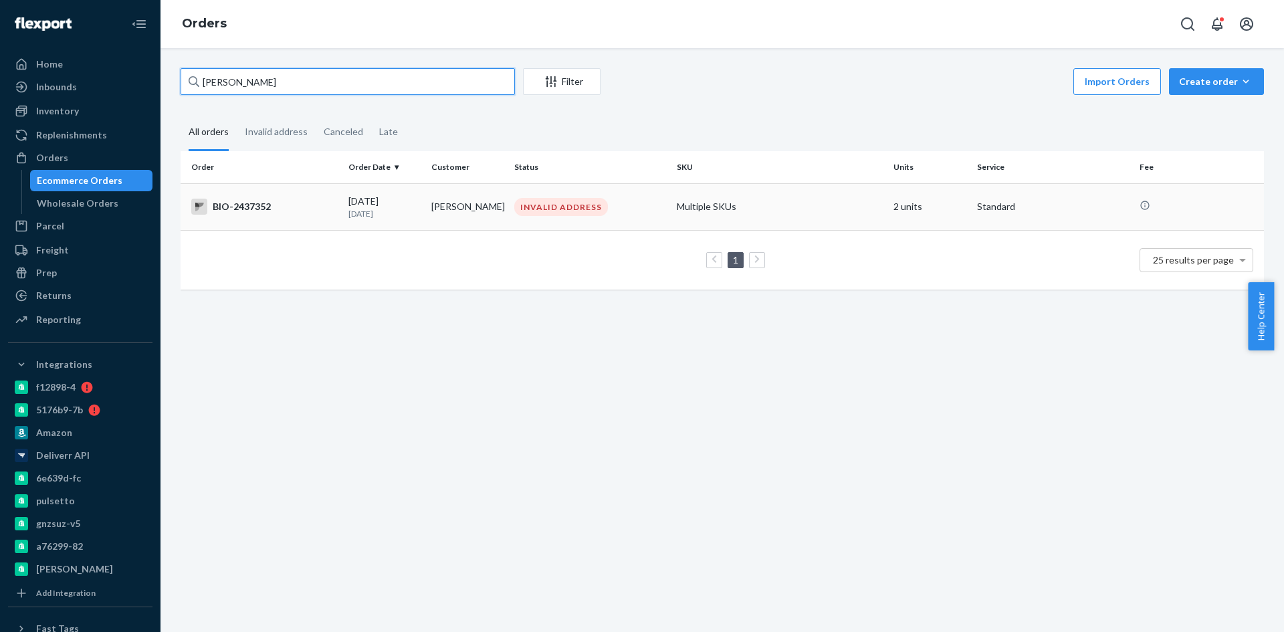
type input "[PERSON_NAME]"
click at [251, 211] on div "BIO-2437352" at bounding box center [264, 207] width 146 height 16
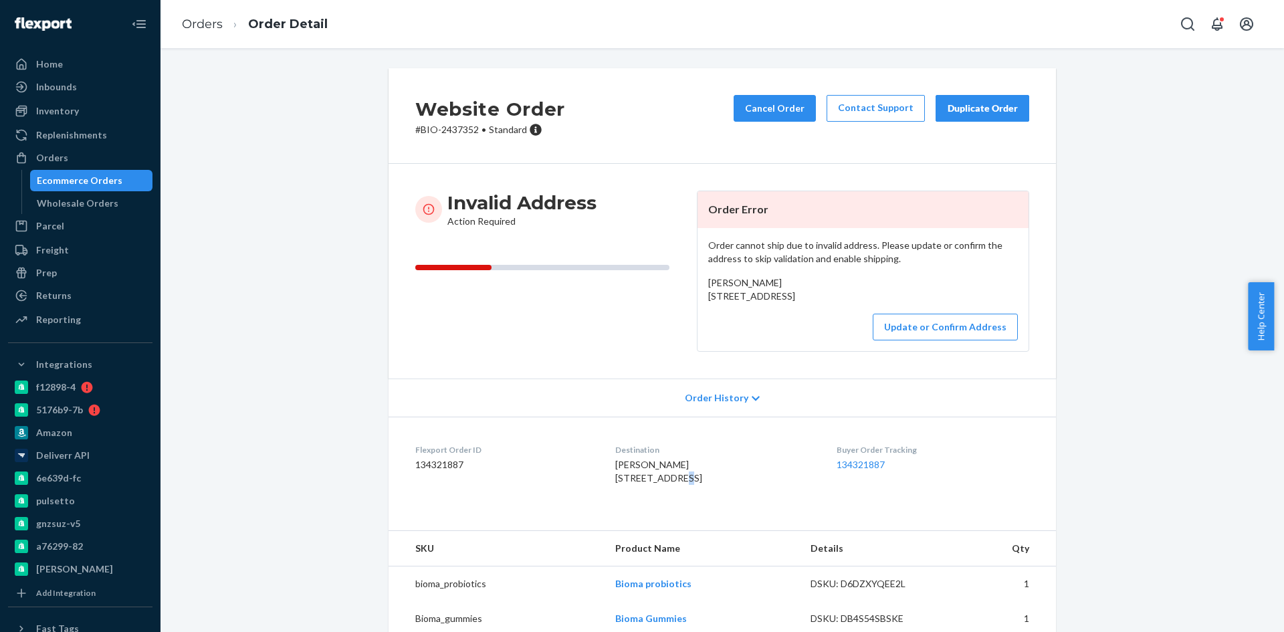
drag, startPoint x: 661, startPoint y: 502, endPoint x: 677, endPoint y: 516, distance: 20.9
click at [663, 484] on span "[PERSON_NAME] [STREET_ADDRESS]" at bounding box center [658, 471] width 87 height 25
drag, startPoint x: 666, startPoint y: 548, endPoint x: 595, endPoint y: 497, distance: 87.2
click at [595, 497] on dl "Flexport Order ID 134321887 Destination [PERSON_NAME] [STREET_ADDRESS] Buyer Or…" at bounding box center [723, 467] width 668 height 100
drag, startPoint x: 748, startPoint y: 344, endPoint x: 696, endPoint y: 280, distance: 82.7
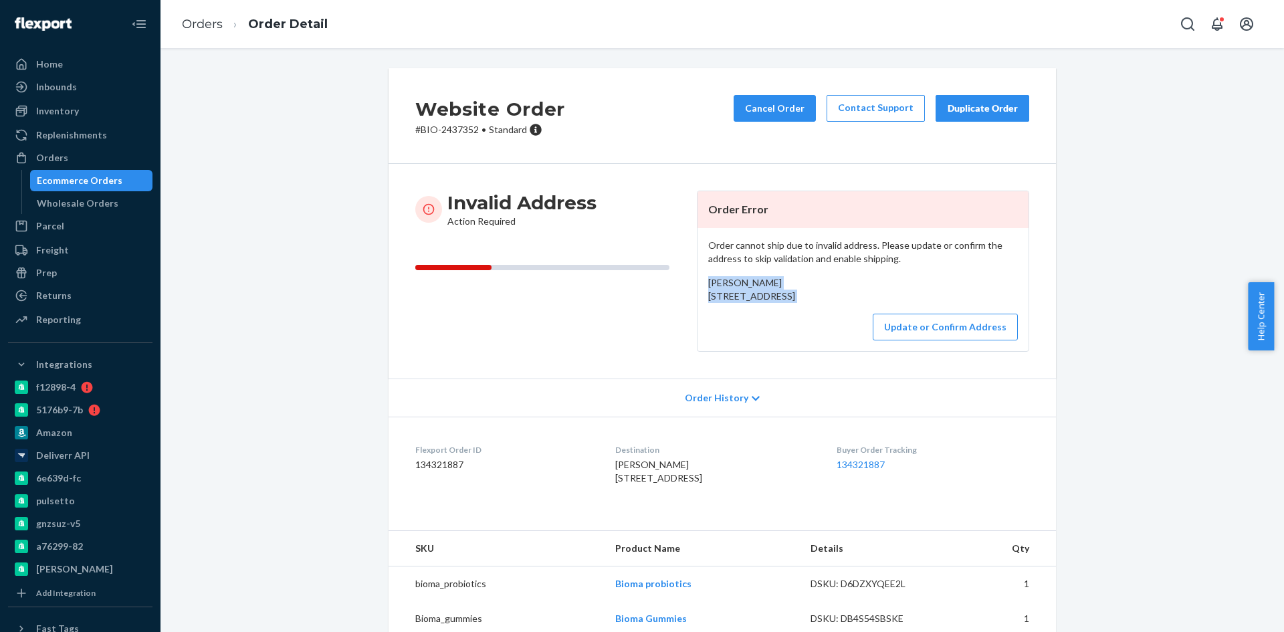
click at [698, 280] on div "Order cannot ship due to invalid address. Please update or confirm the address …" at bounding box center [863, 289] width 331 height 123
copy div "[PERSON_NAME] [STREET_ADDRESS]"
